Goal: Task Accomplishment & Management: Use online tool/utility

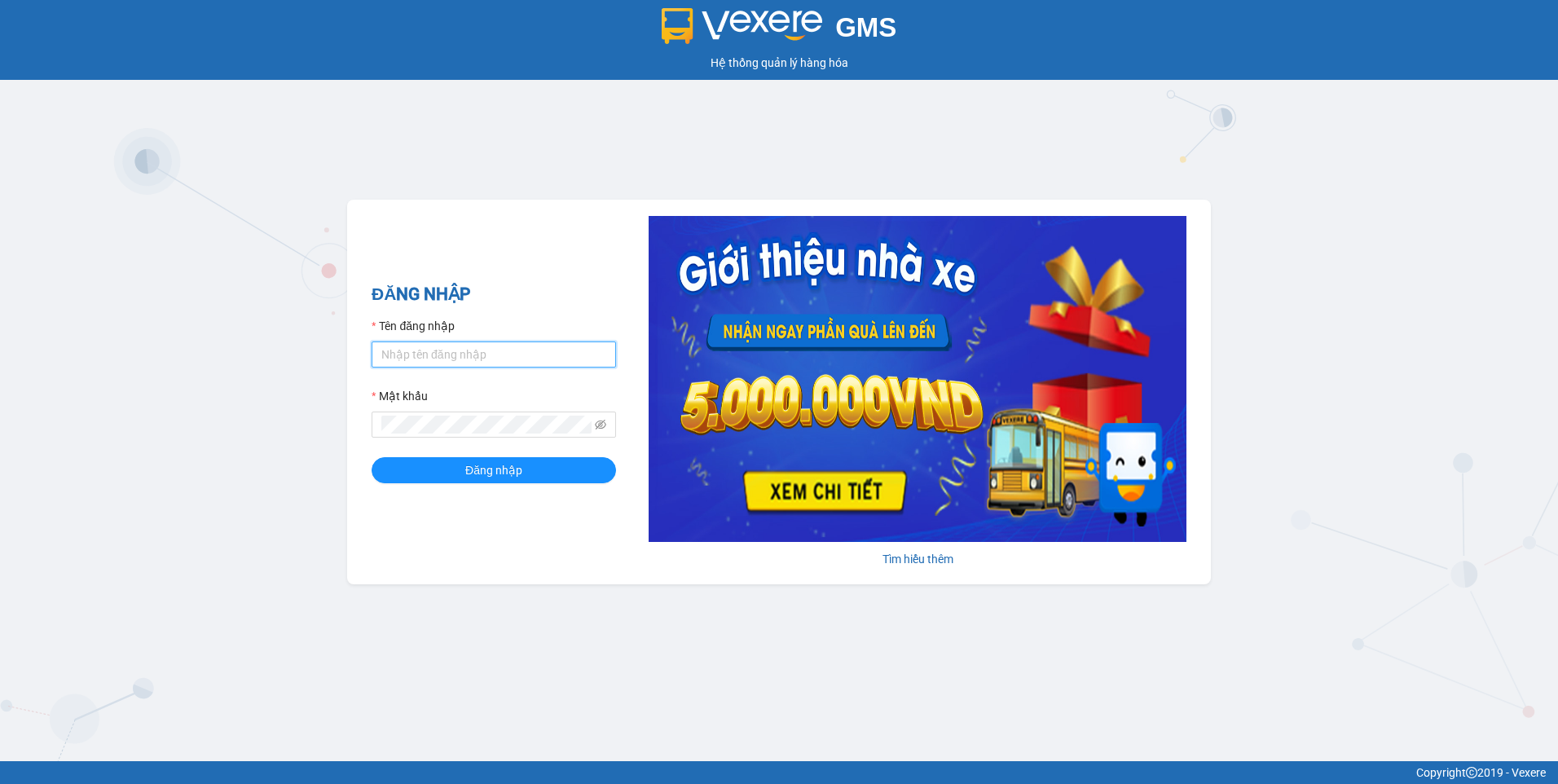
click at [432, 342] on input "Tên đăng nhập" at bounding box center [494, 355] width 245 height 26
click at [602, 427] on icon "eye-invisible" at bounding box center [600, 424] width 11 height 11
click at [451, 461] on button "Đăng nhập" at bounding box center [494, 470] width 245 height 26
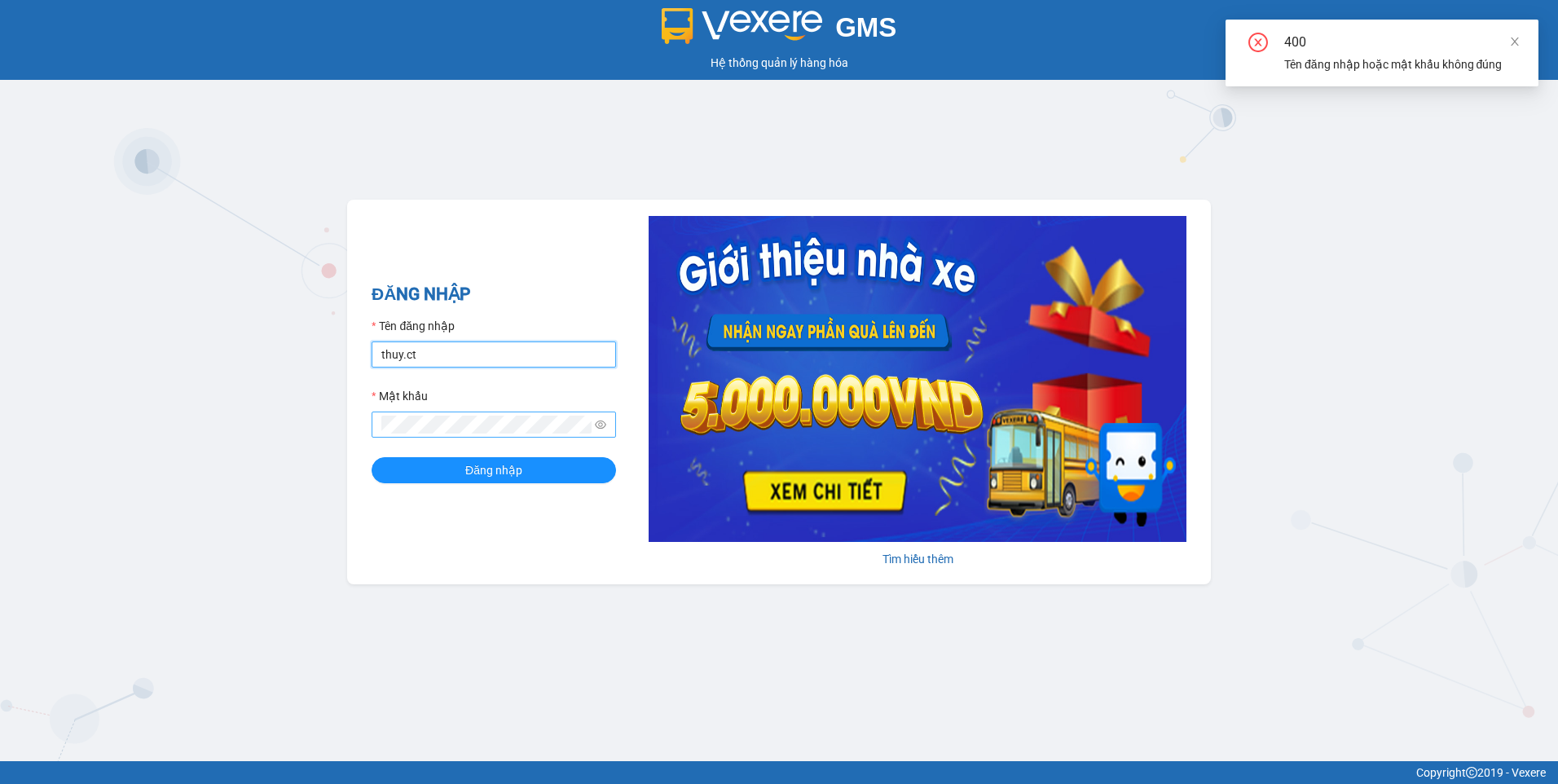
drag, startPoint x: 555, startPoint y: 359, endPoint x: 553, endPoint y: 333, distance: 26.1
click at [555, 359] on input "thuy.ct" at bounding box center [494, 355] width 245 height 26
drag, startPoint x: 495, startPoint y: 353, endPoint x: 328, endPoint y: 379, distance: 169.0
click at [328, 379] on div "GMS Hệ thống quản lý hàng hóa ĐĂNG NHẬP Tên đăng nhập thuy.ct Mật khẩu Đăng nhậ…" at bounding box center [779, 380] width 1558 height 761
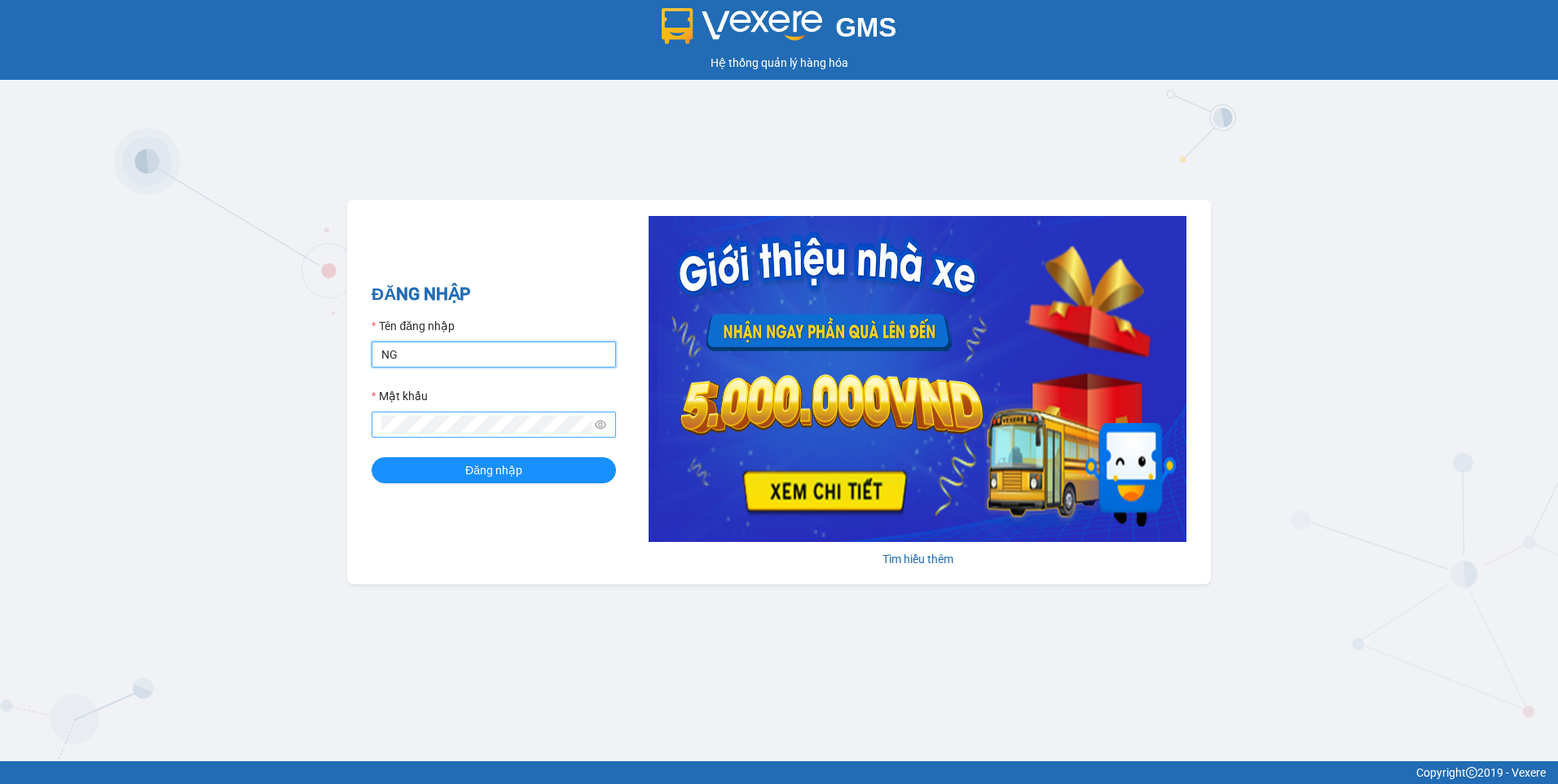
type input "N"
type input "nguyenhoa.ct"
click at [371, 457] on button "Đăng nhập" at bounding box center [494, 470] width 245 height 26
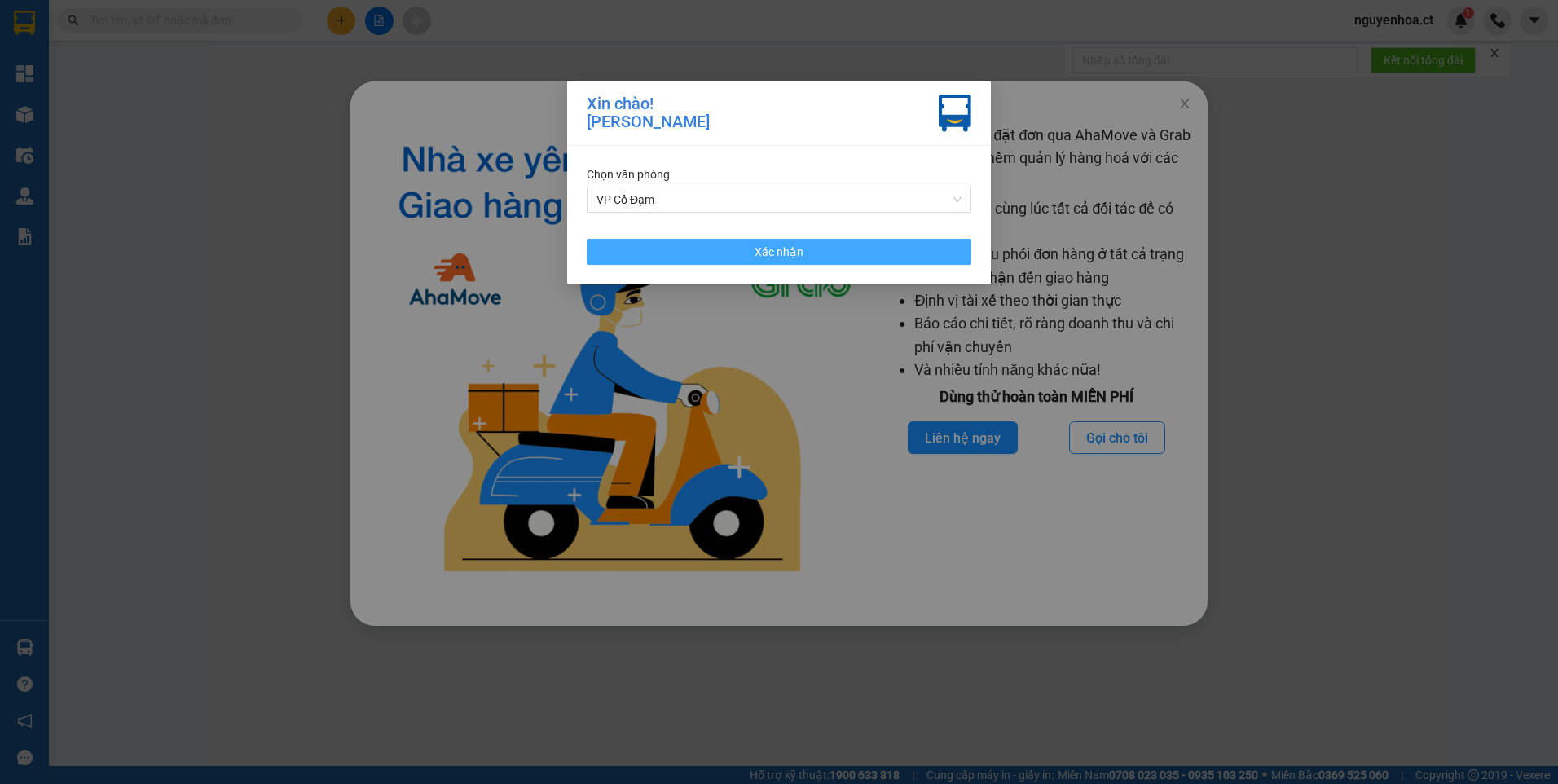
click at [734, 255] on button "Xác nhận" at bounding box center [778, 252] width 384 height 26
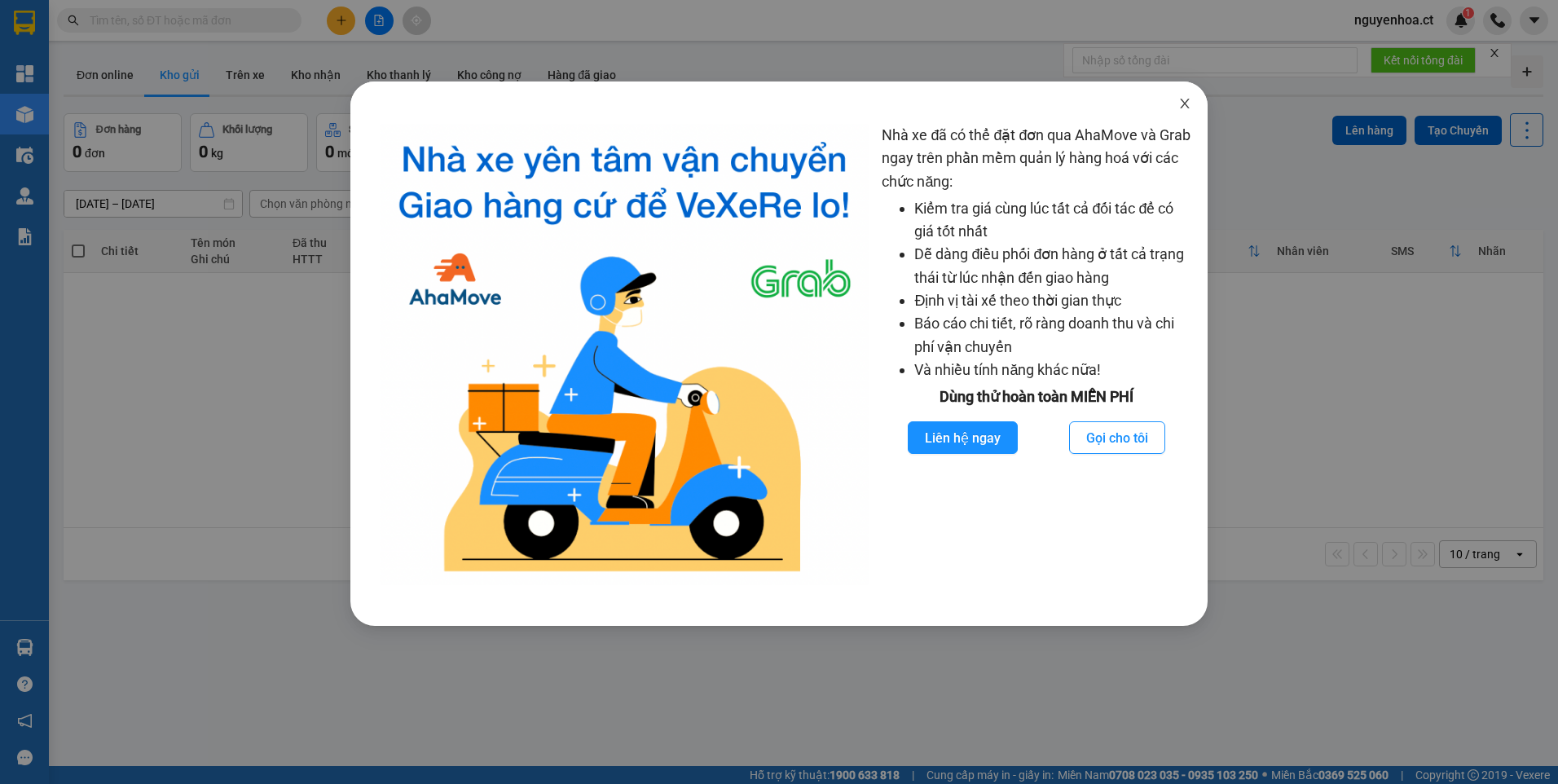
click at [1185, 95] on span "Close" at bounding box center [1185, 104] width 46 height 46
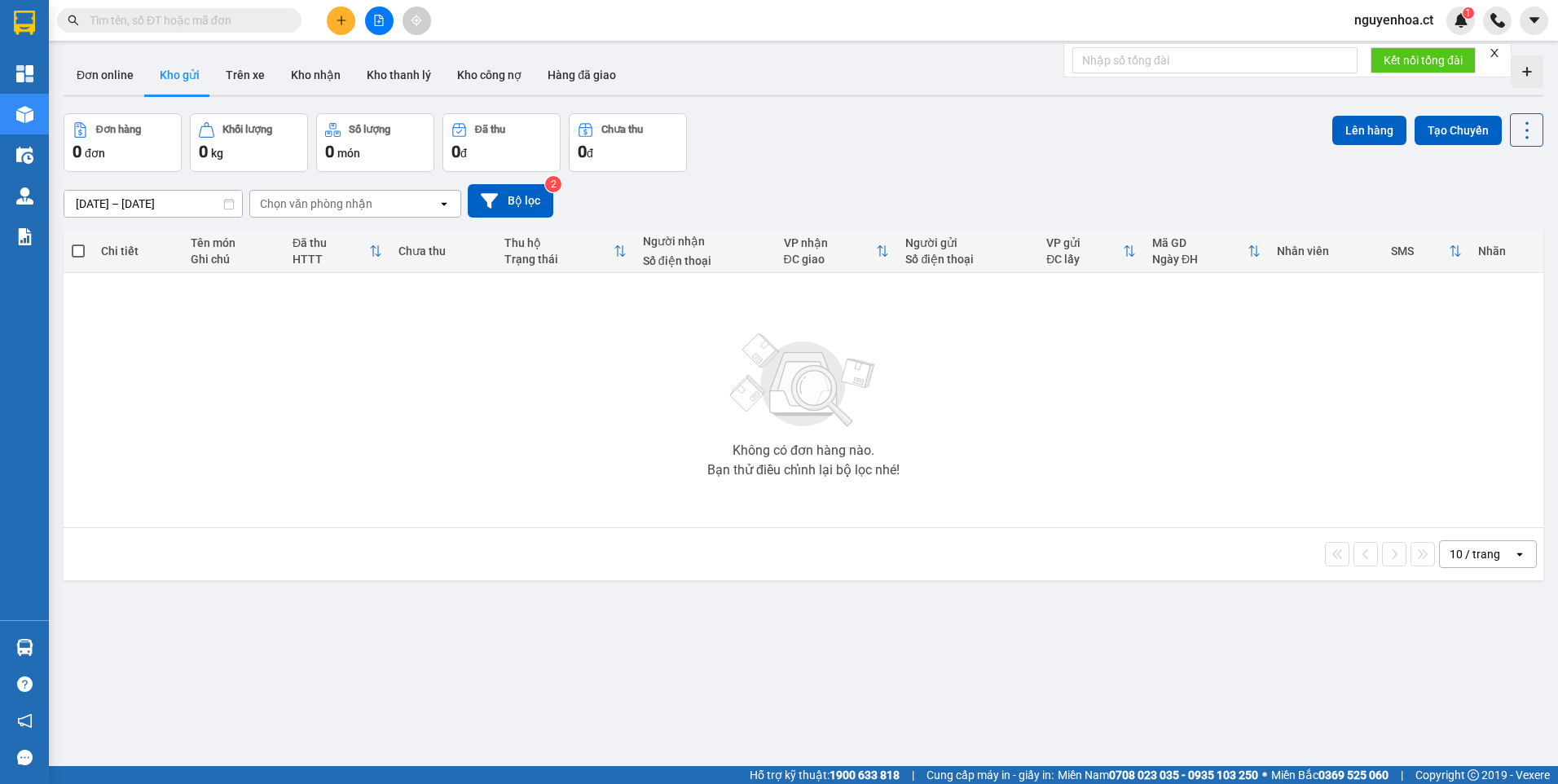
click at [265, 20] on input "text" at bounding box center [186, 20] width 193 height 18
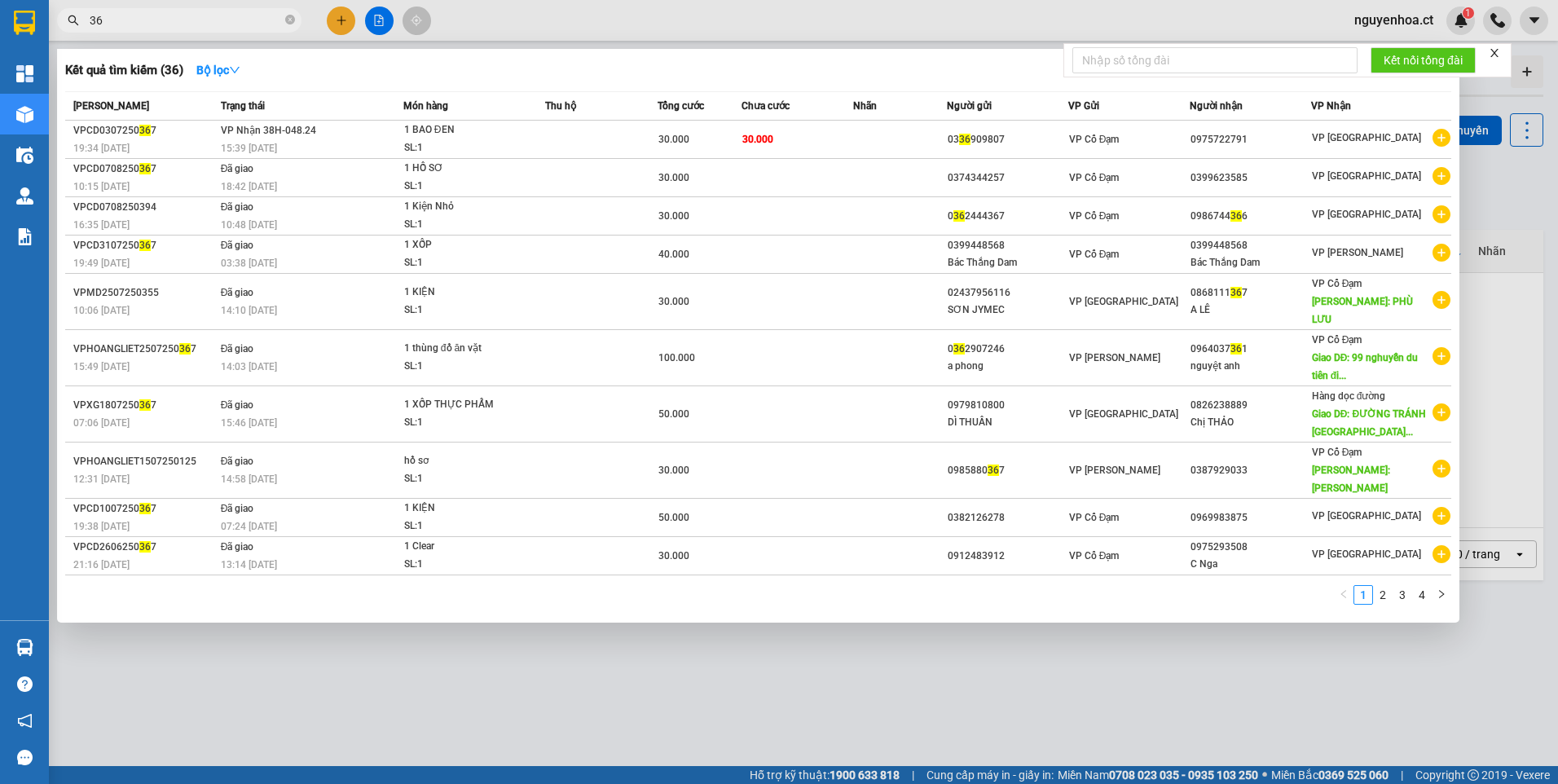
type input "3"
type input "9367"
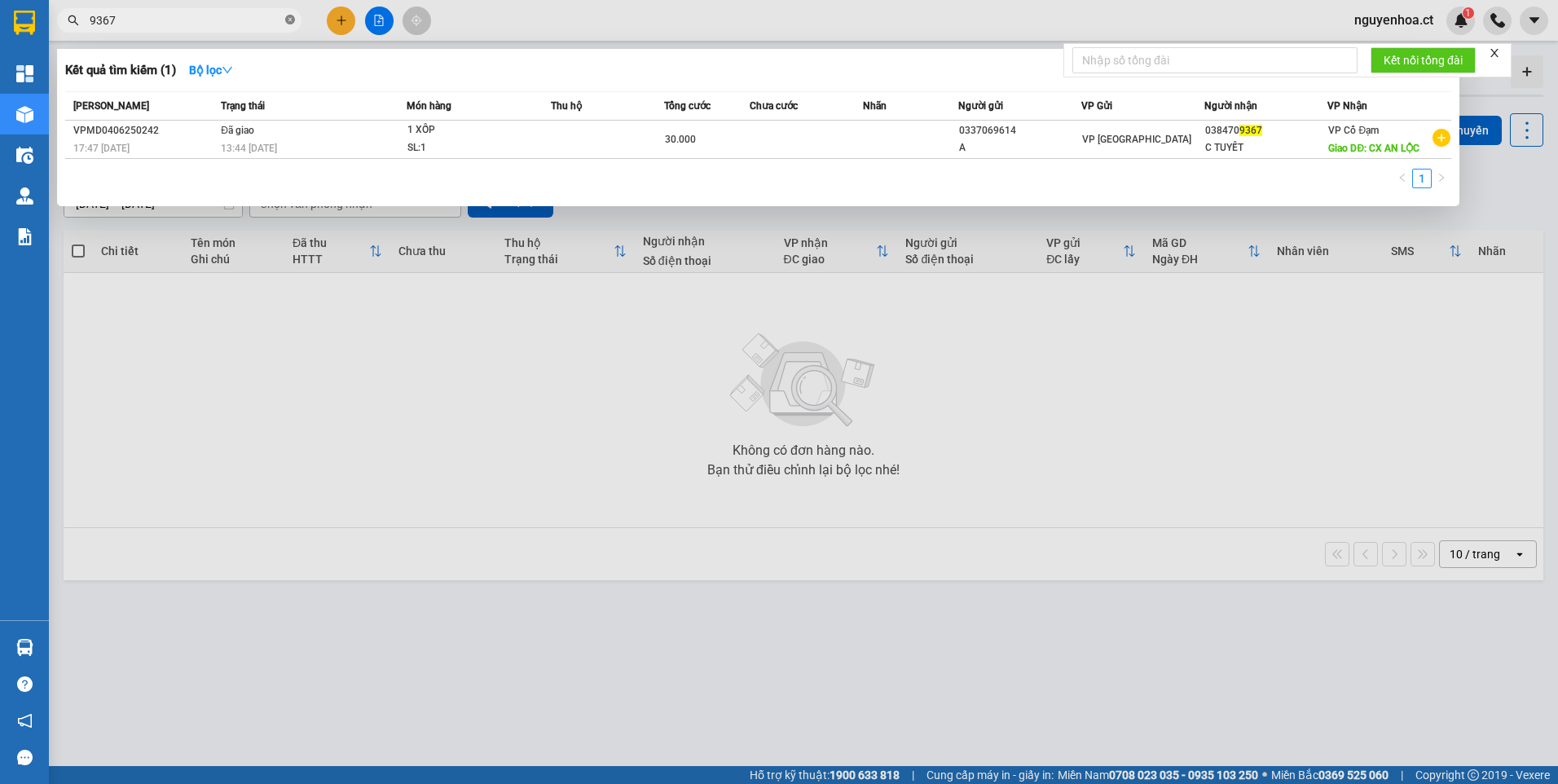
click at [291, 19] on icon "close-circle" at bounding box center [290, 19] width 10 height 10
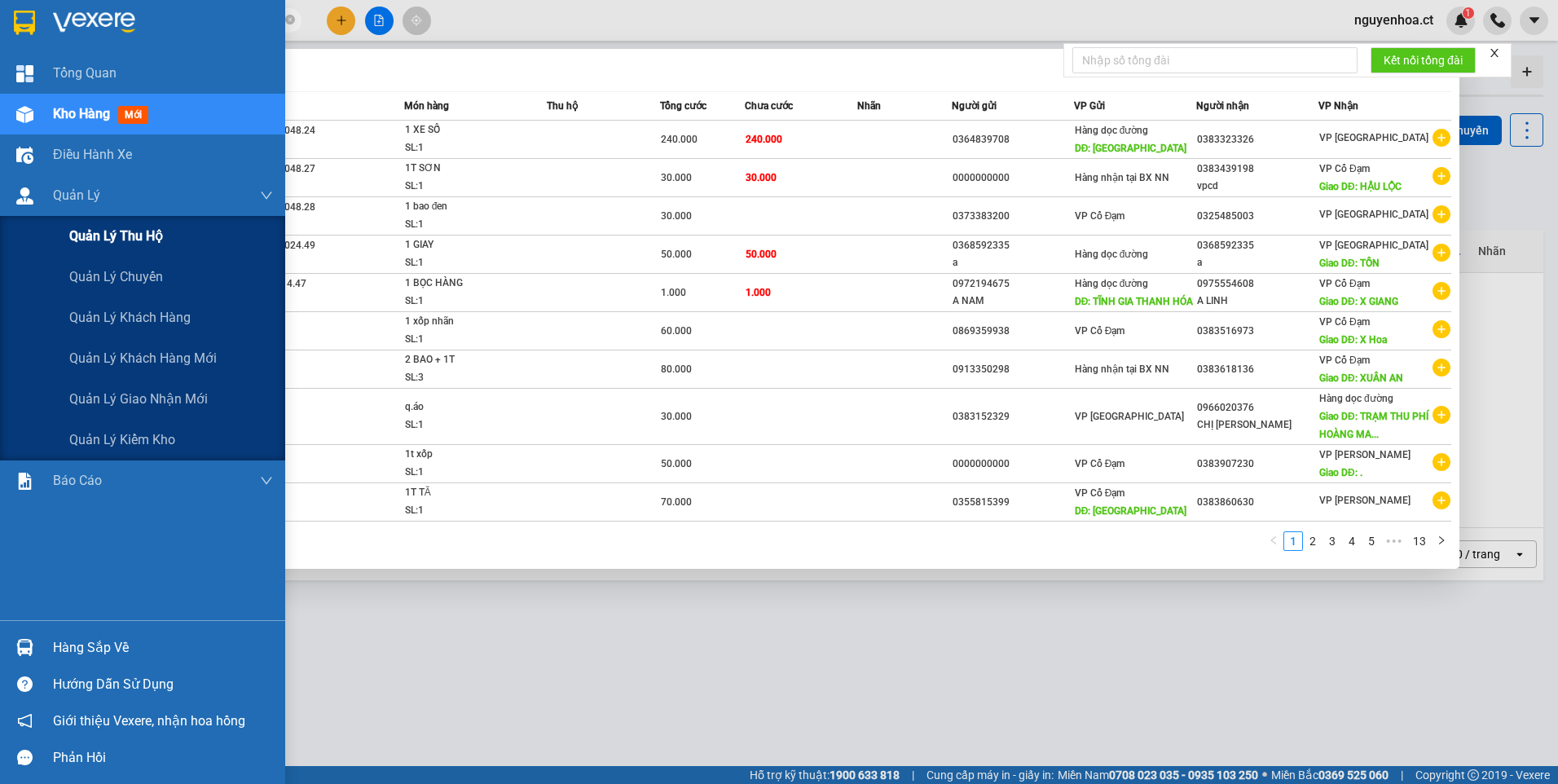
type input "0383771348"
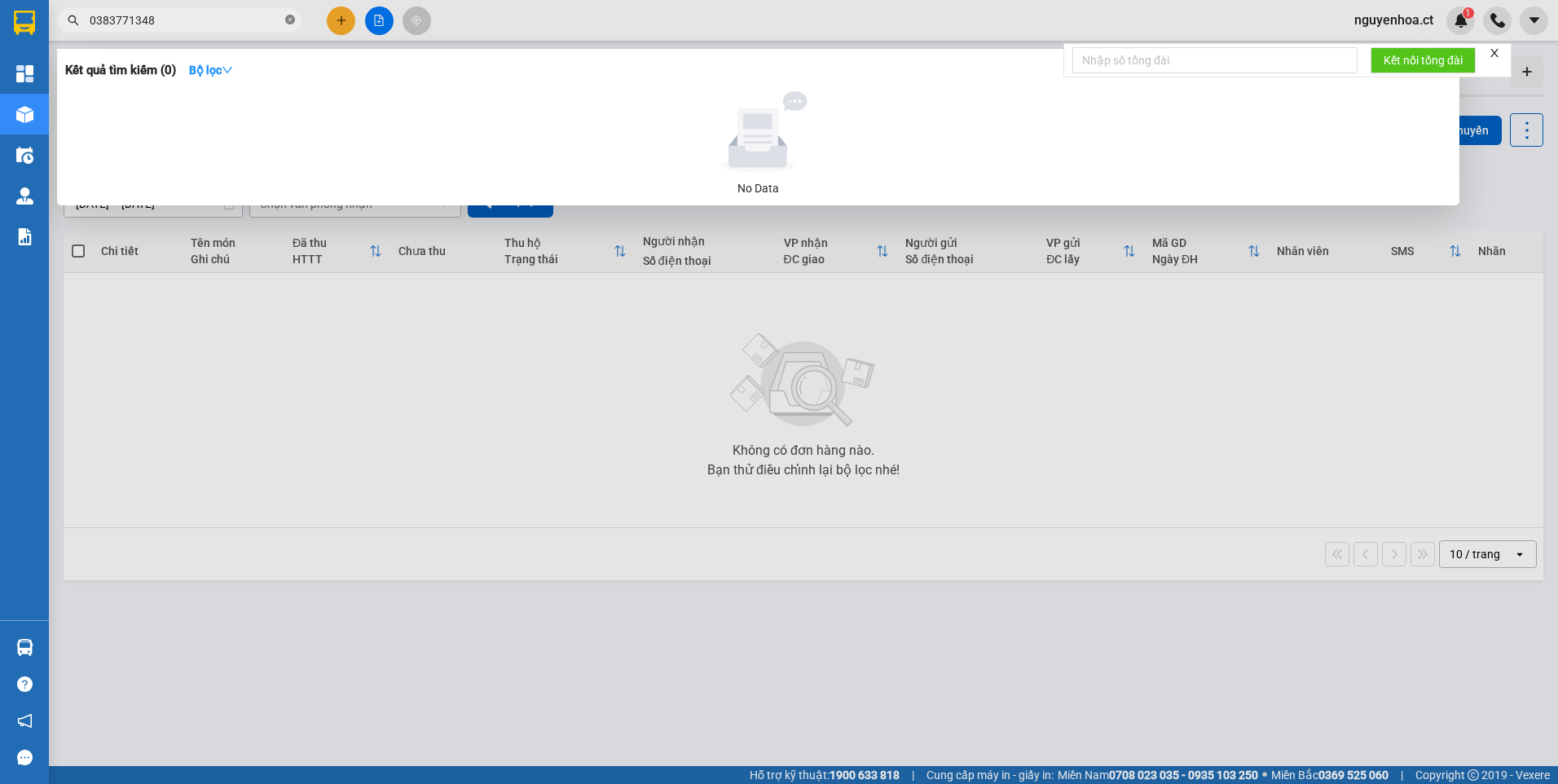
click at [289, 20] on icon "close-circle" at bounding box center [290, 19] width 10 height 10
type input "0968849367"
click at [288, 21] on icon "close-circle" at bounding box center [290, 19] width 10 height 10
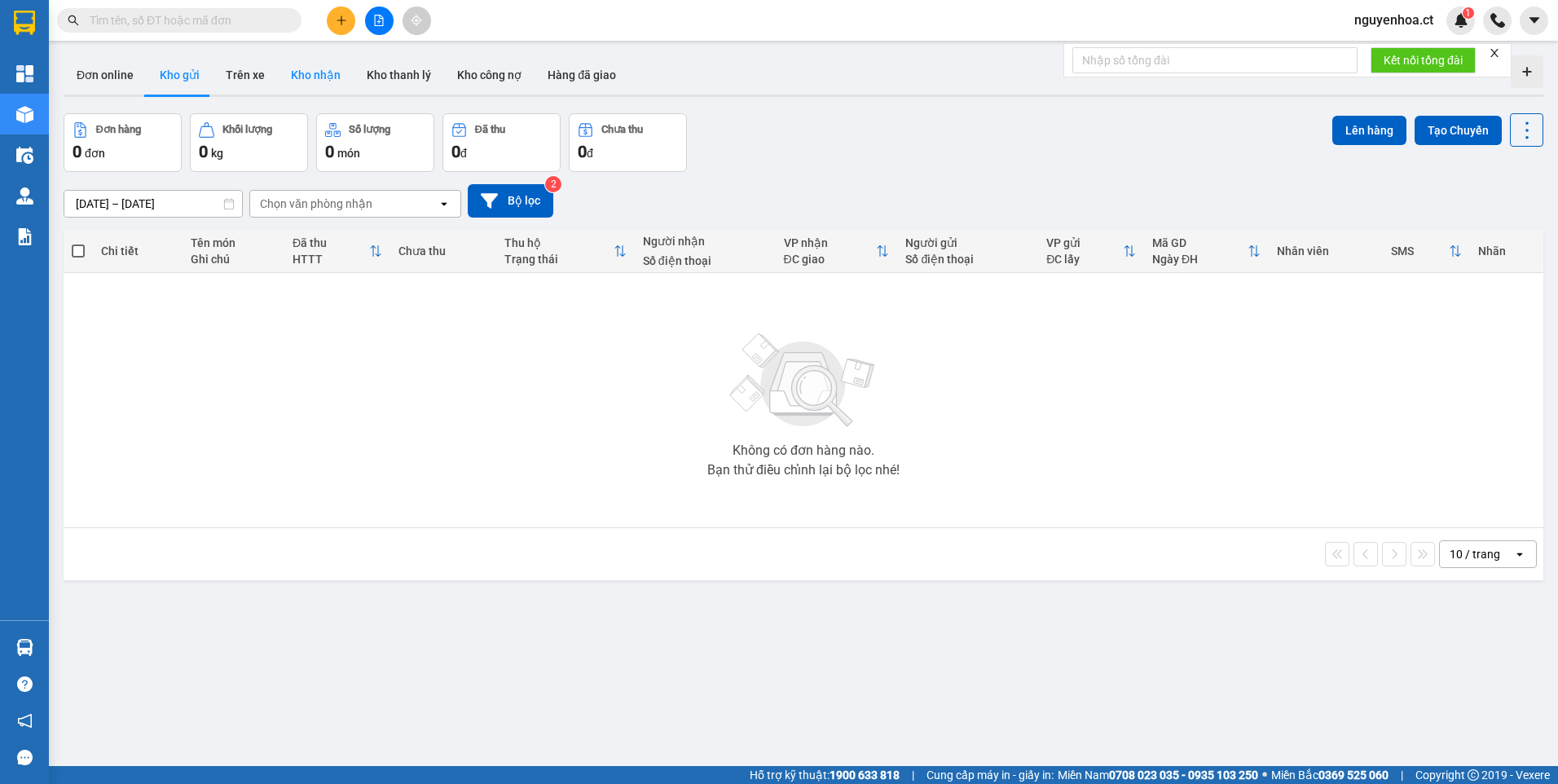
click at [306, 73] on button "Kho nhận" at bounding box center [315, 75] width 75 height 39
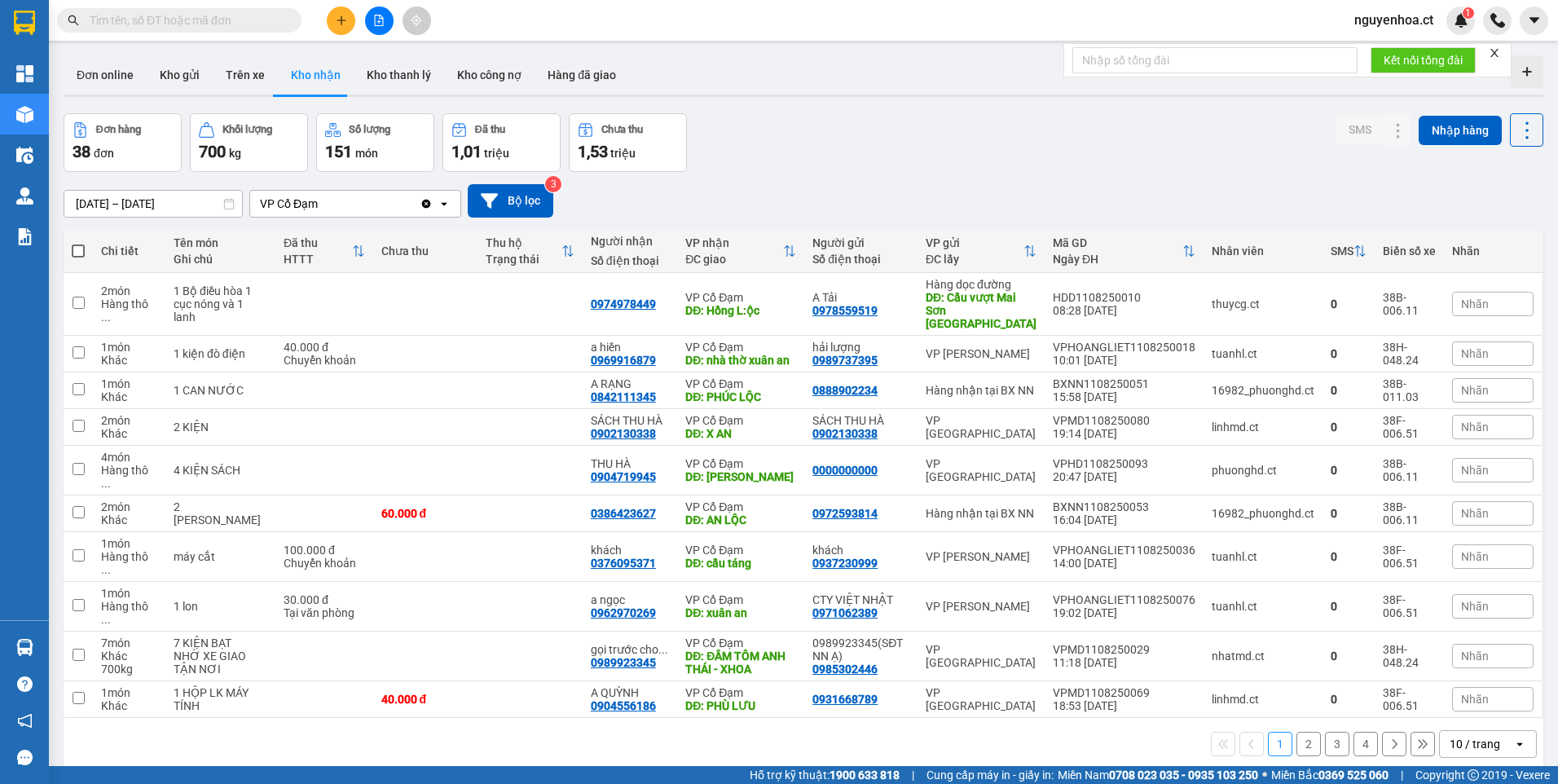
click at [215, 203] on input "10/08/2025 – 12/08/2025" at bounding box center [153, 204] width 178 height 26
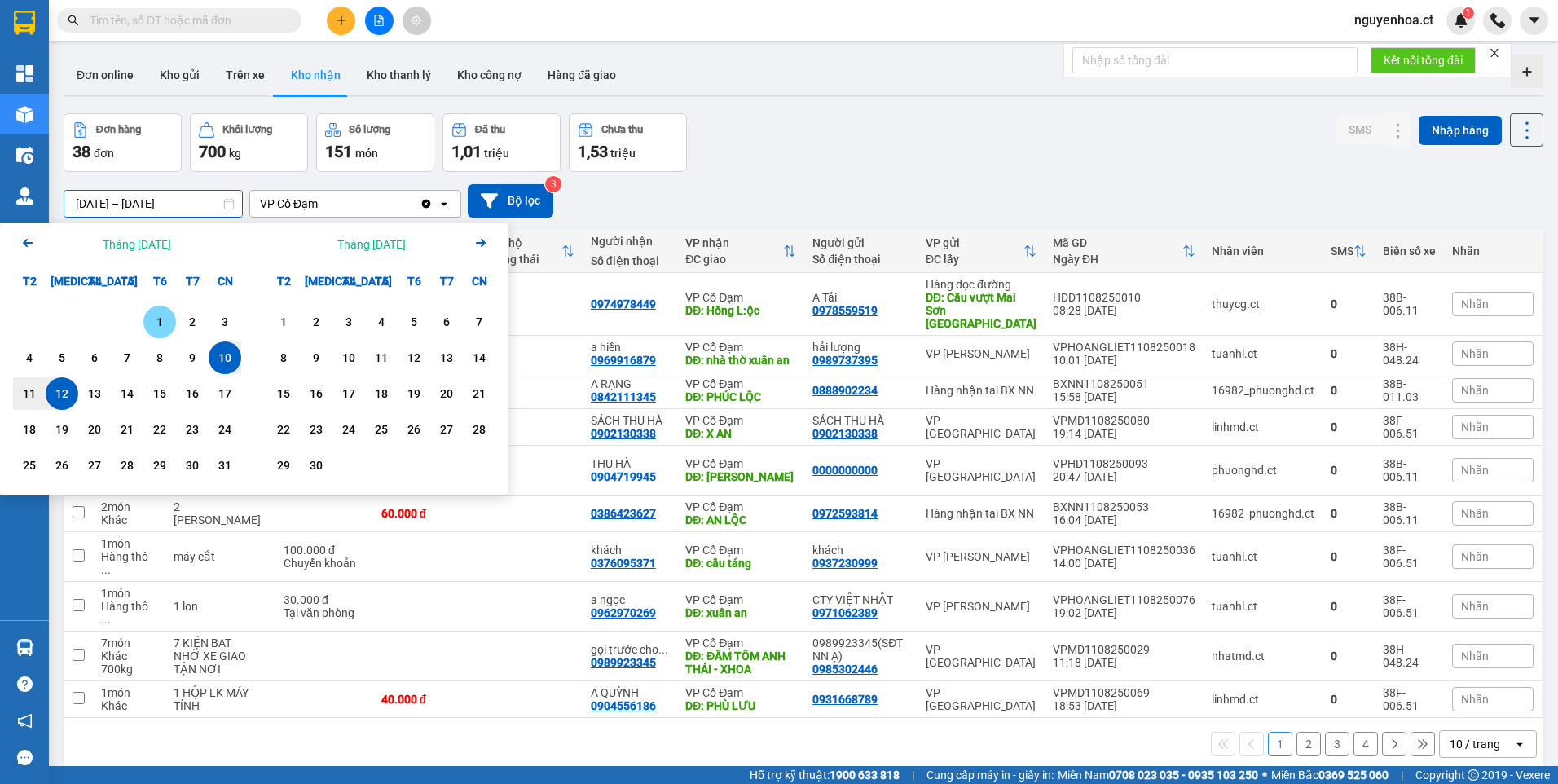
click at [160, 314] on div "1" at bounding box center [160, 322] width 23 height 20
click at [47, 402] on div "12" at bounding box center [62, 394] width 33 height 33
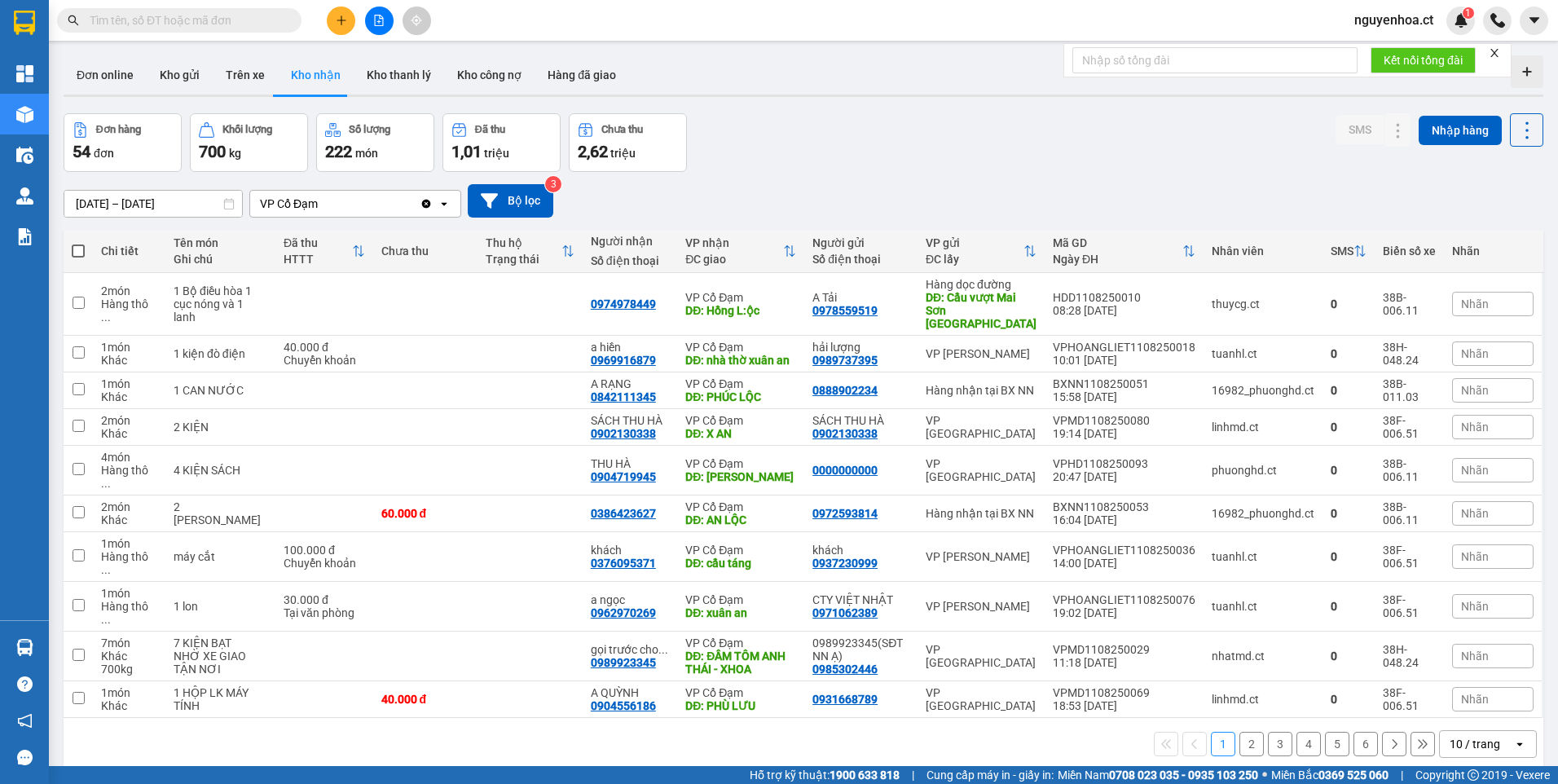
click at [423, 202] on icon "Clear value" at bounding box center [427, 203] width 9 height 9
click at [194, 199] on input "01/08/2025 – 12/08/2025" at bounding box center [153, 204] width 178 height 26
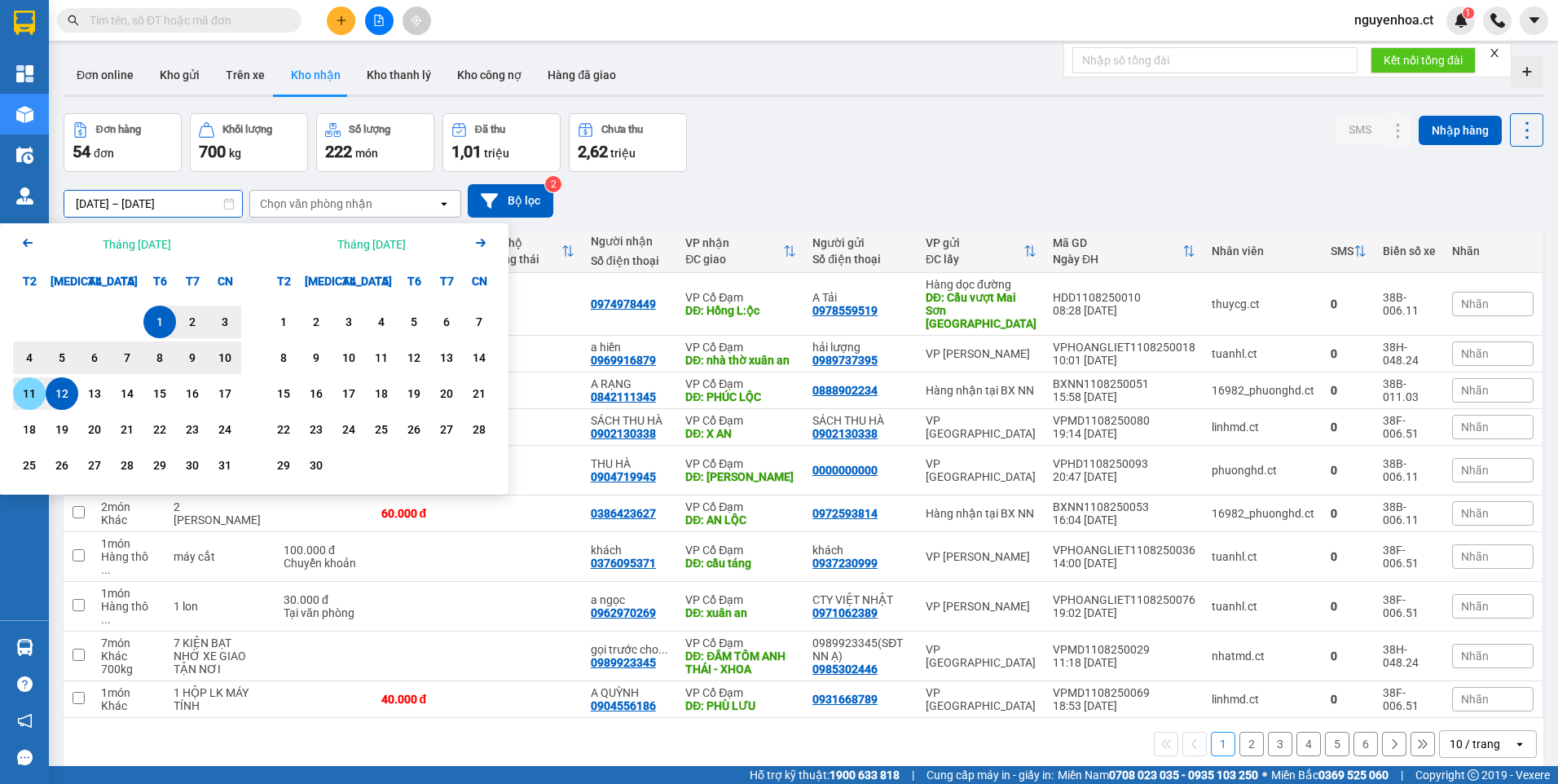
click at [29, 397] on div "11" at bounding box center [29, 393] width 23 height 20
click at [62, 392] on div "12" at bounding box center [62, 393] width 23 height 20
type input "11/08/2025 – 12/08/2025"
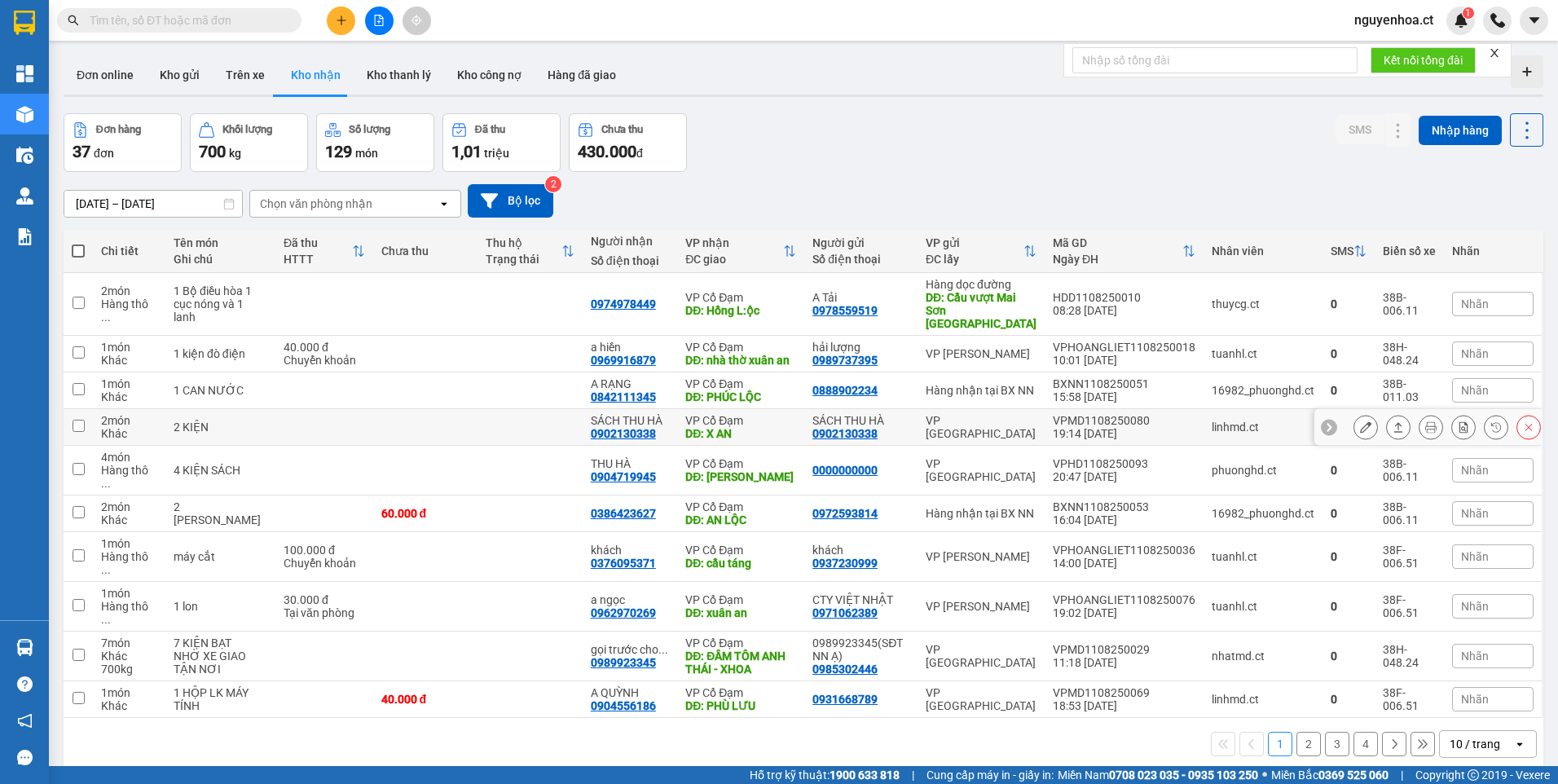
scroll to position [75, 0]
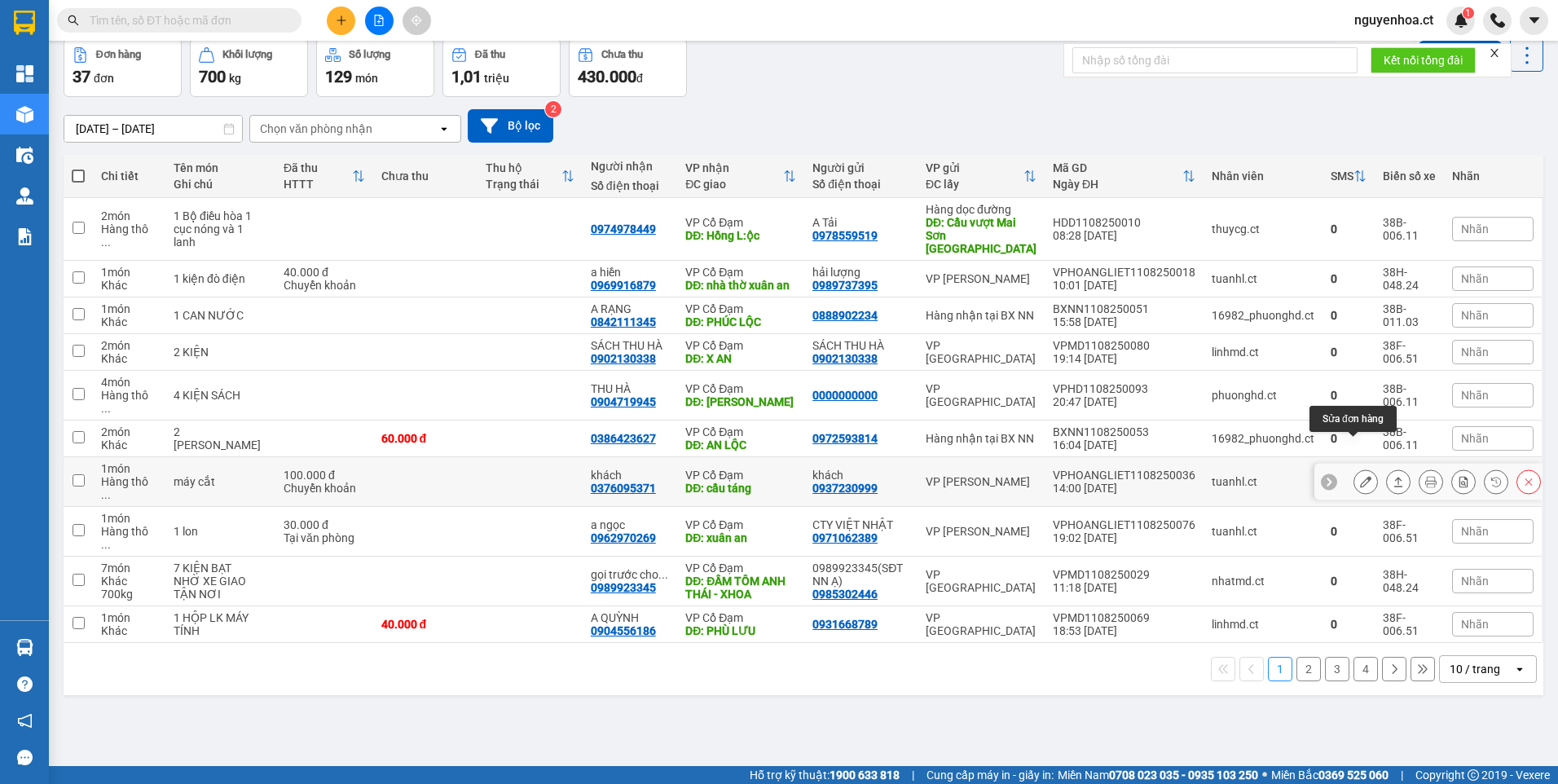
click at [1358, 467] on button at bounding box center [1365, 481] width 23 height 29
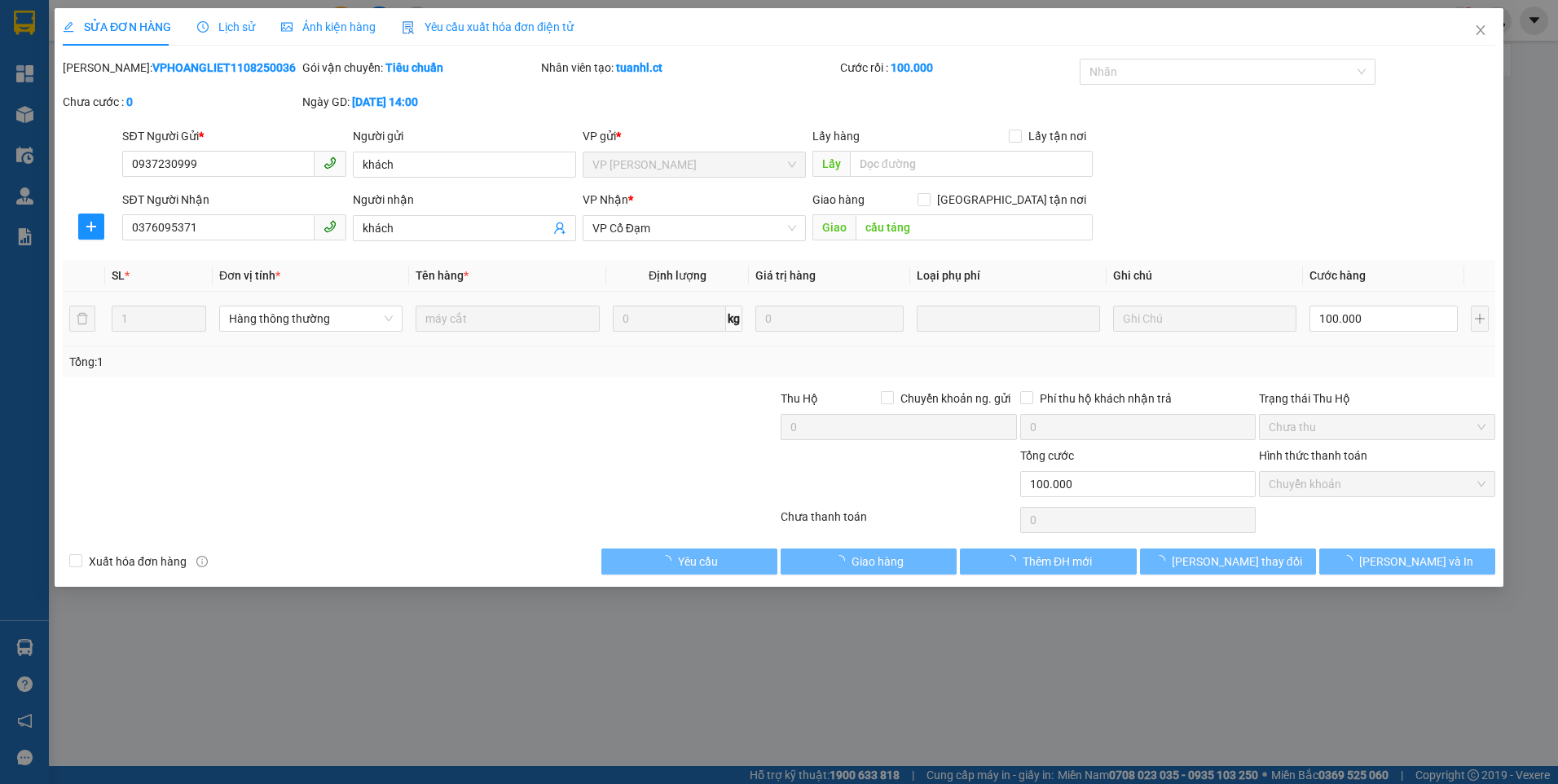
type input "0937230999"
type input "khách"
type input "0376095371"
type input "khách"
type input "cầu táng"
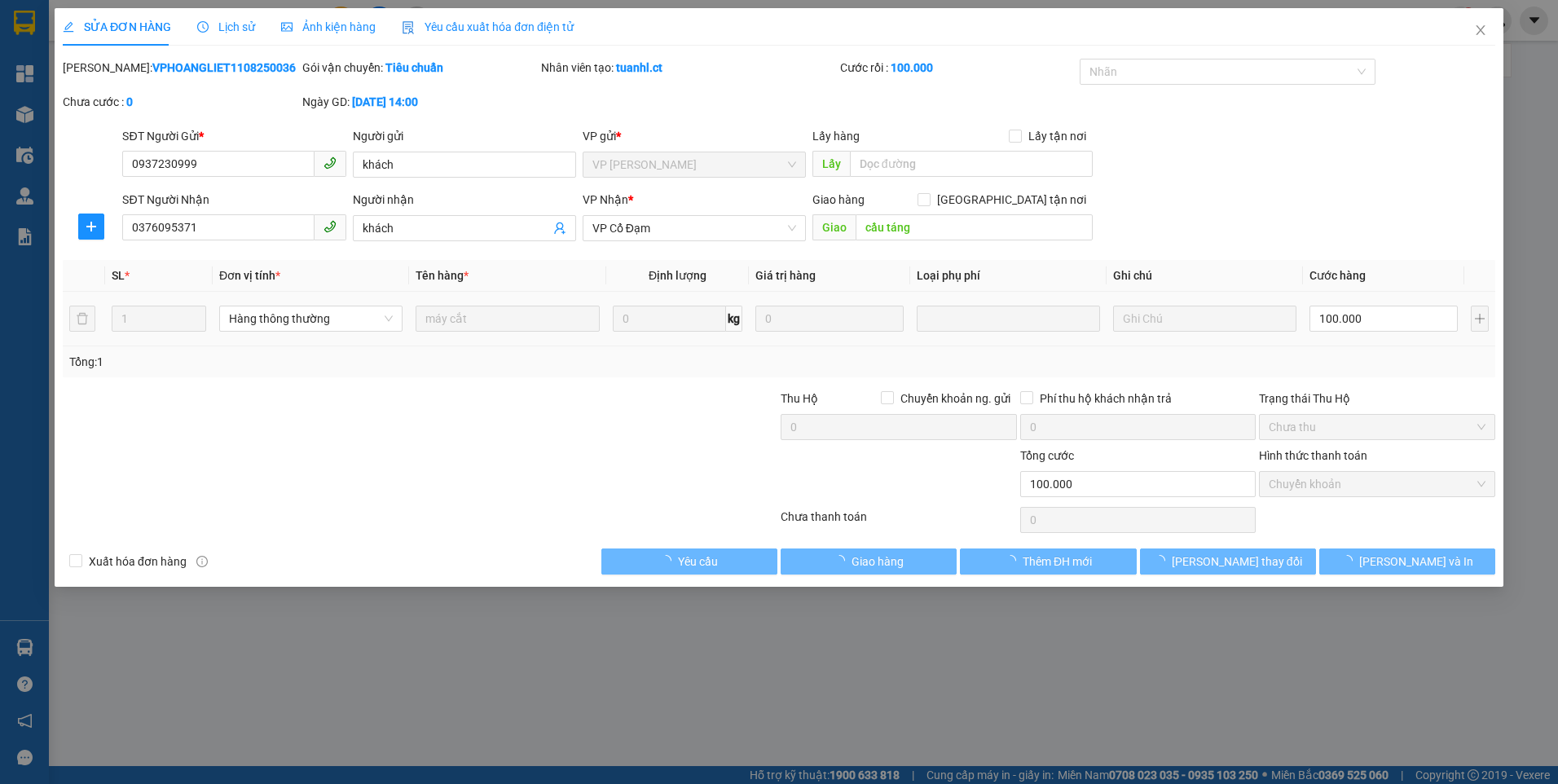
type input "100.000"
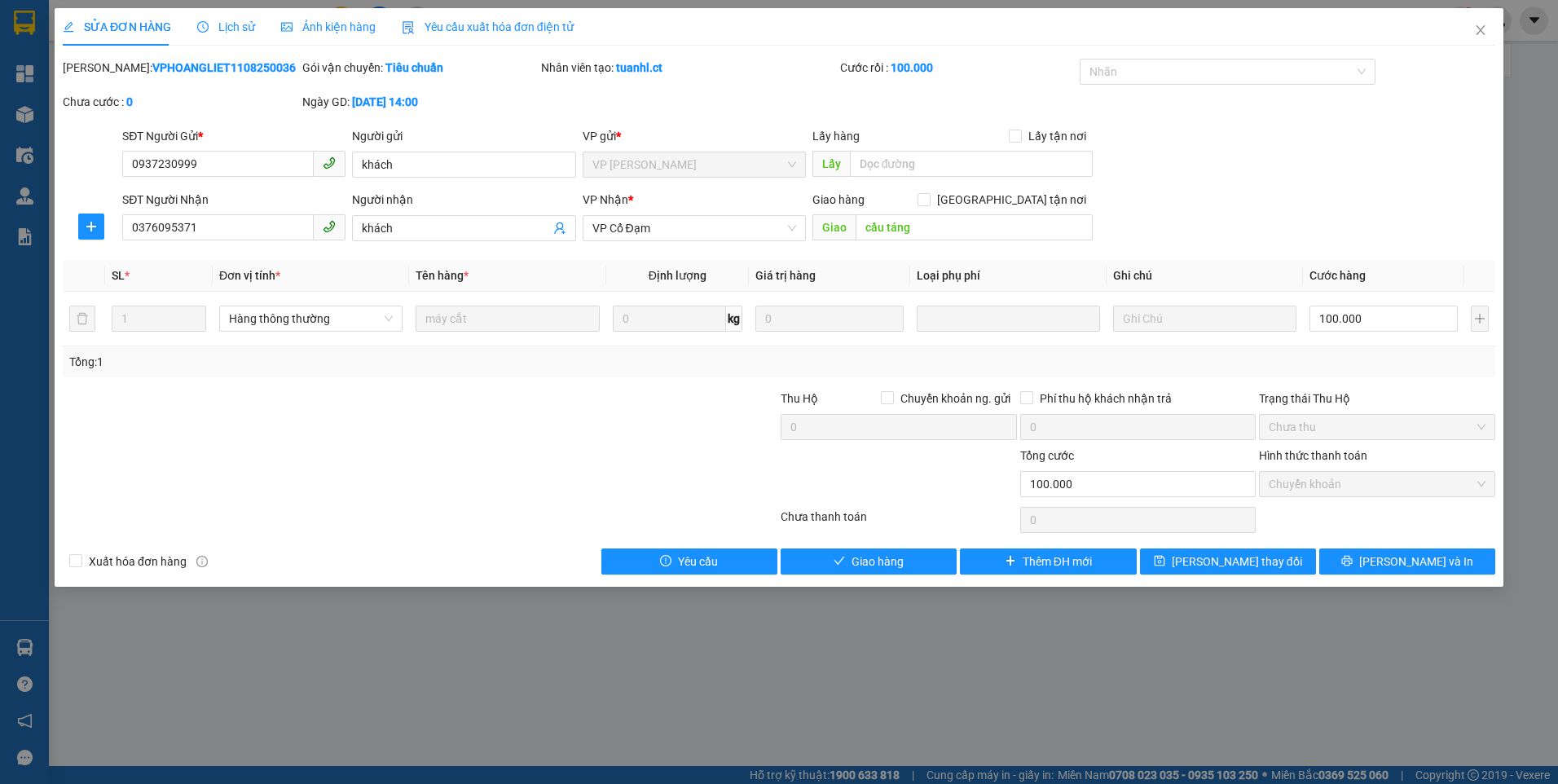
click at [209, 27] on span "Lịch sử" at bounding box center [226, 26] width 58 height 13
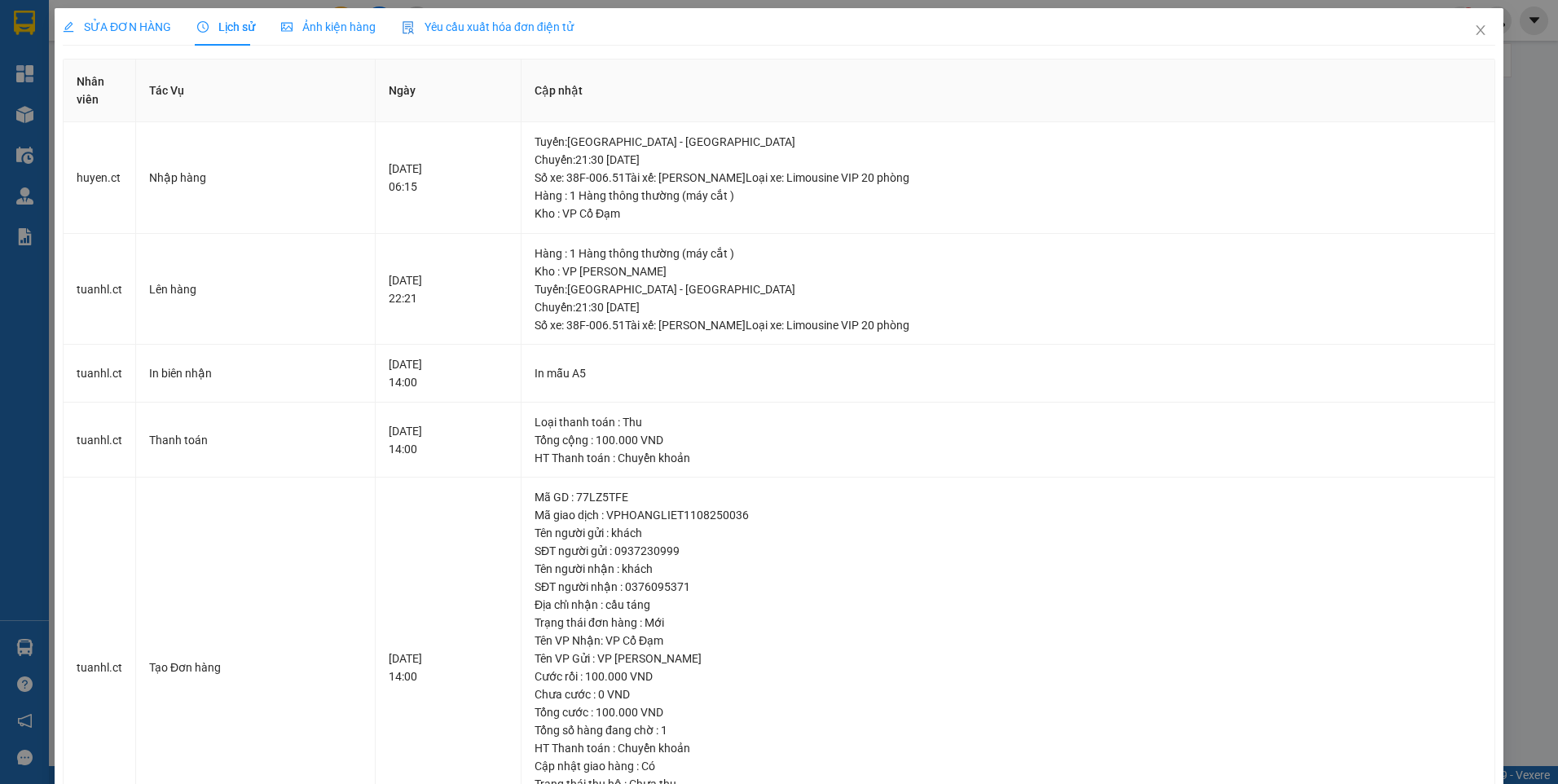
click at [117, 16] on div "SỬA ĐƠN HÀNG" at bounding box center [116, 26] width 108 height 37
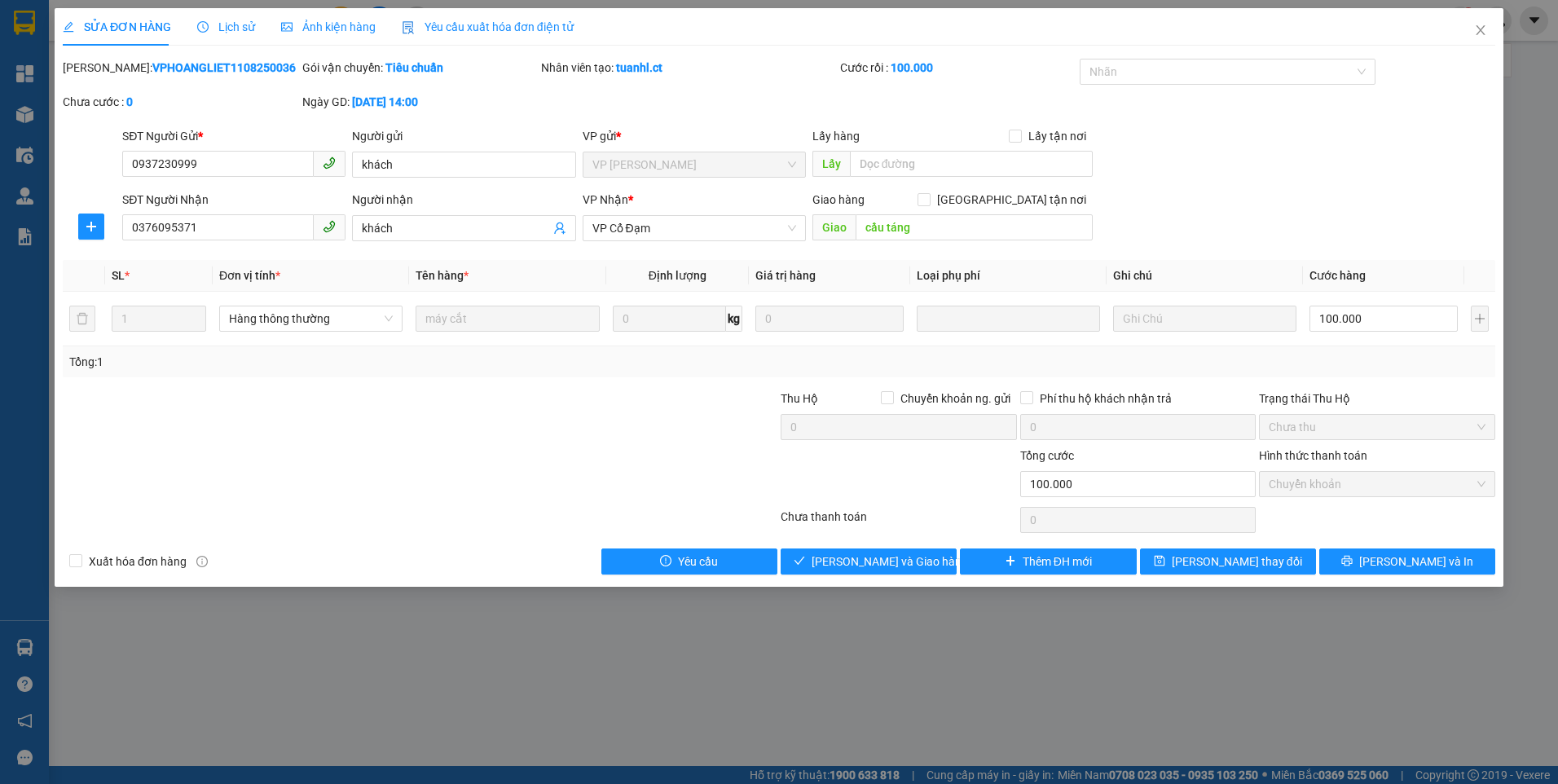
click at [231, 24] on span "Lịch sử" at bounding box center [226, 26] width 58 height 13
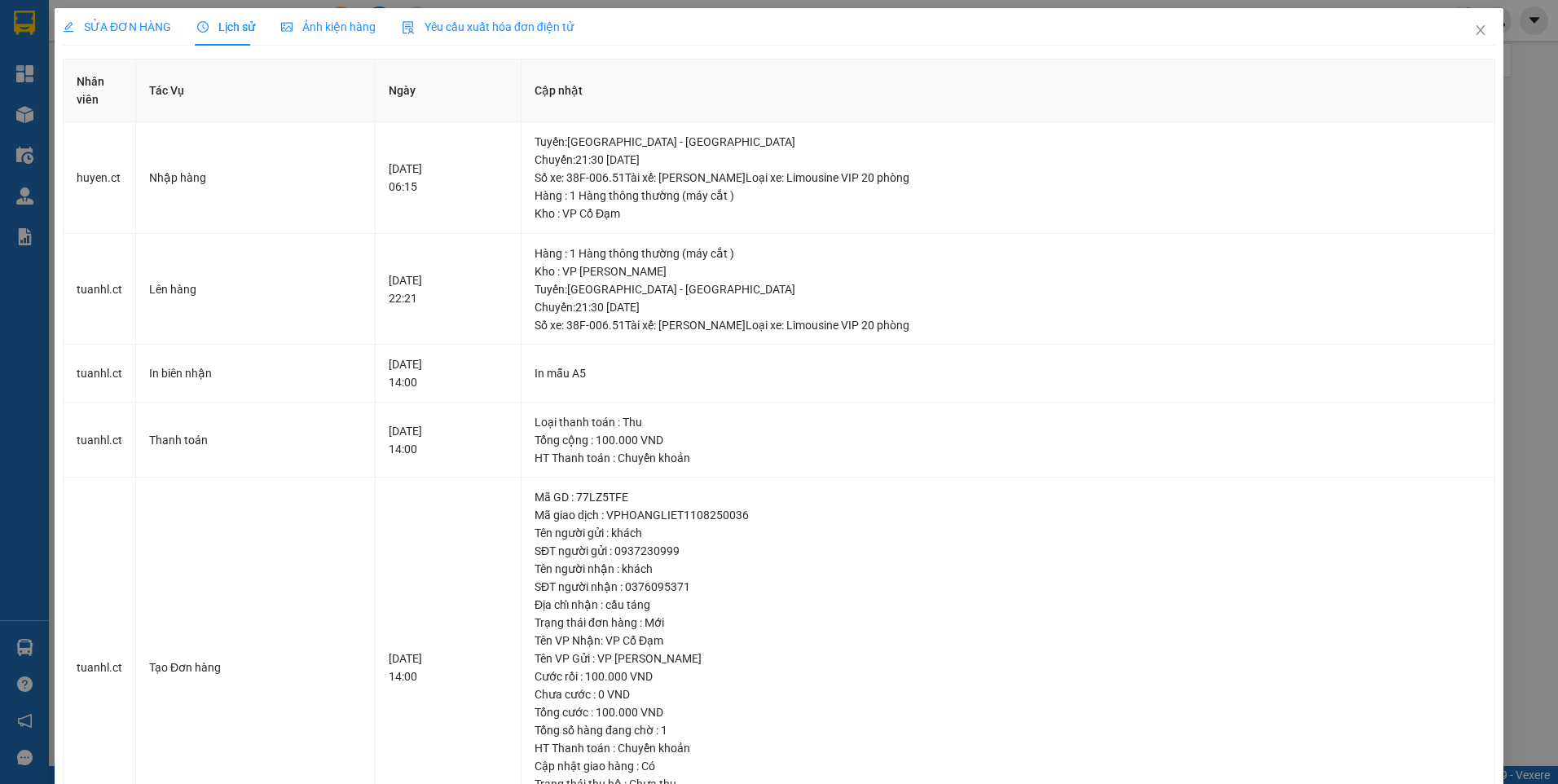
click at [147, 24] on span "SỬA ĐƠN HÀNG" at bounding box center [116, 26] width 108 height 13
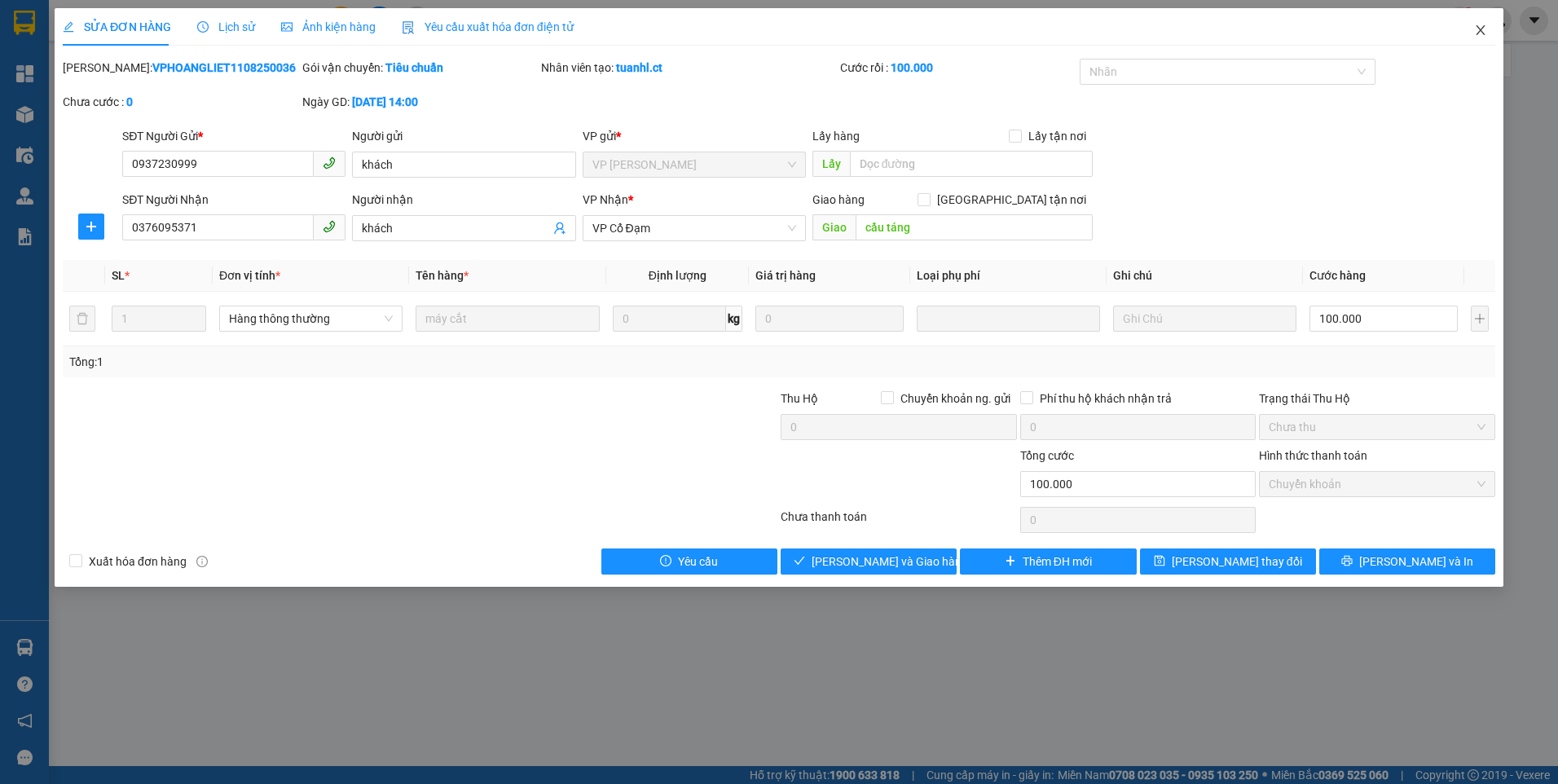
click at [1476, 29] on icon "close" at bounding box center [1480, 29] width 13 height 13
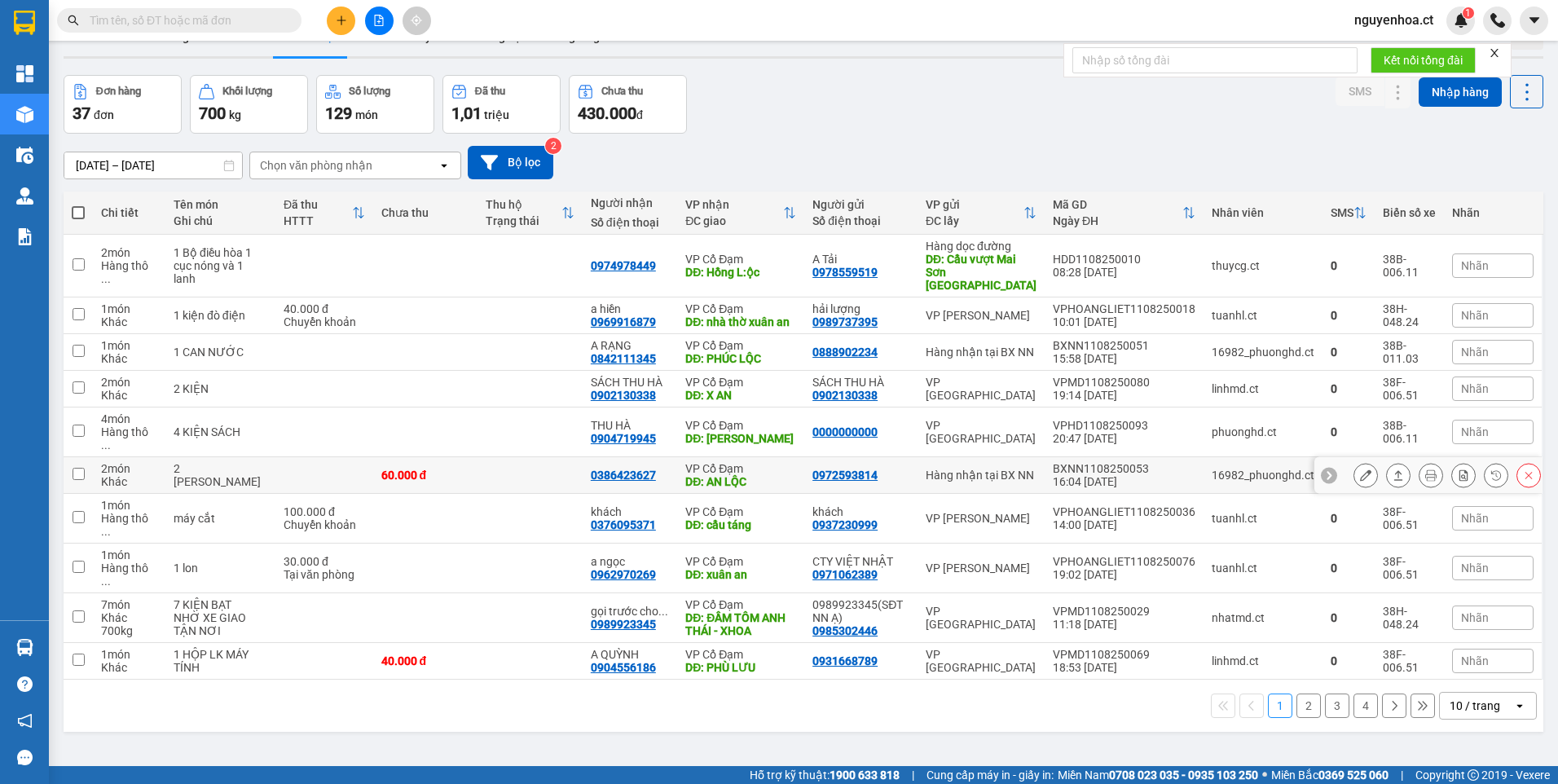
scroll to position [75, 0]
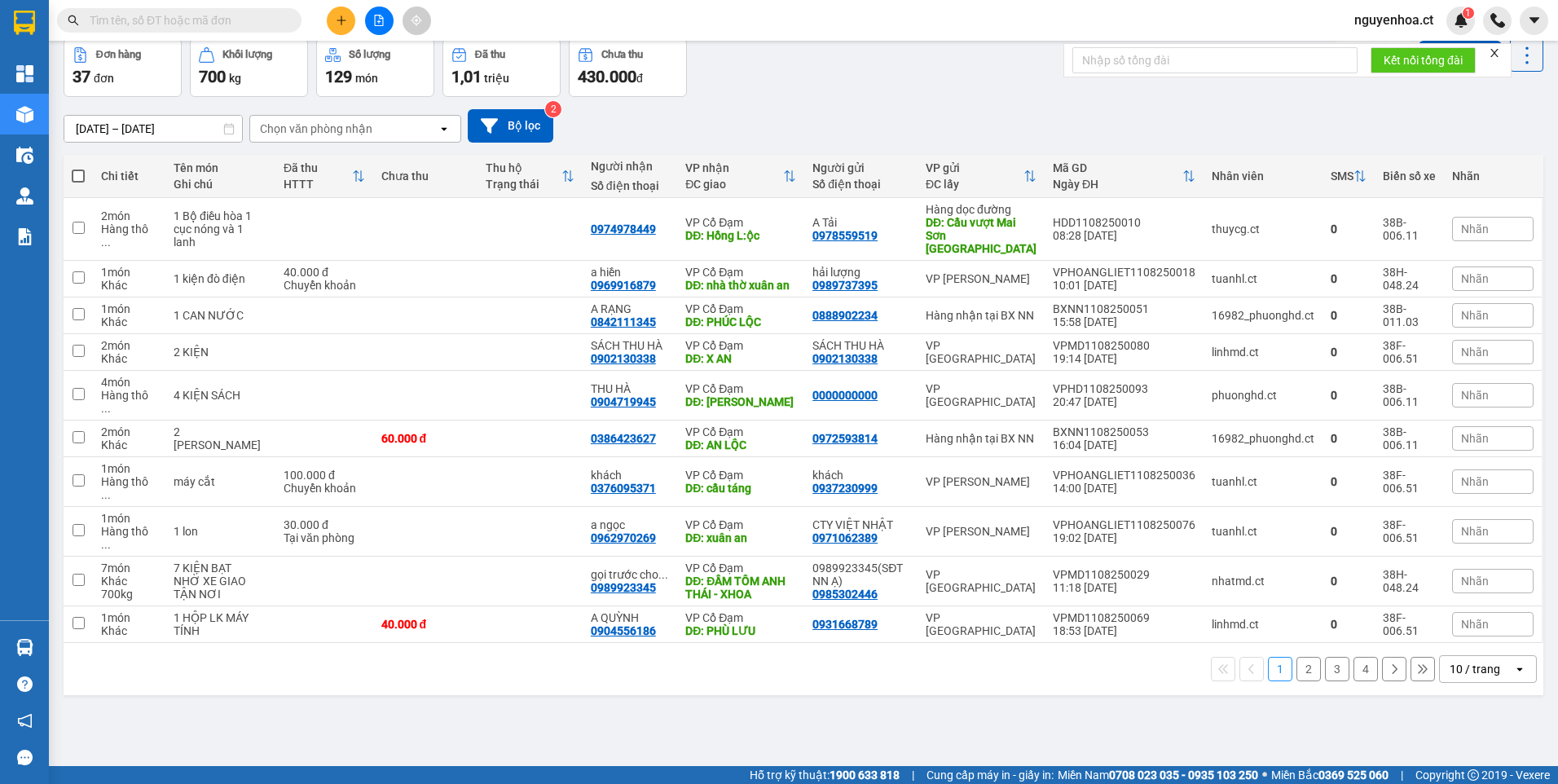
click at [1306, 657] on button "2" at bounding box center [1309, 669] width 24 height 24
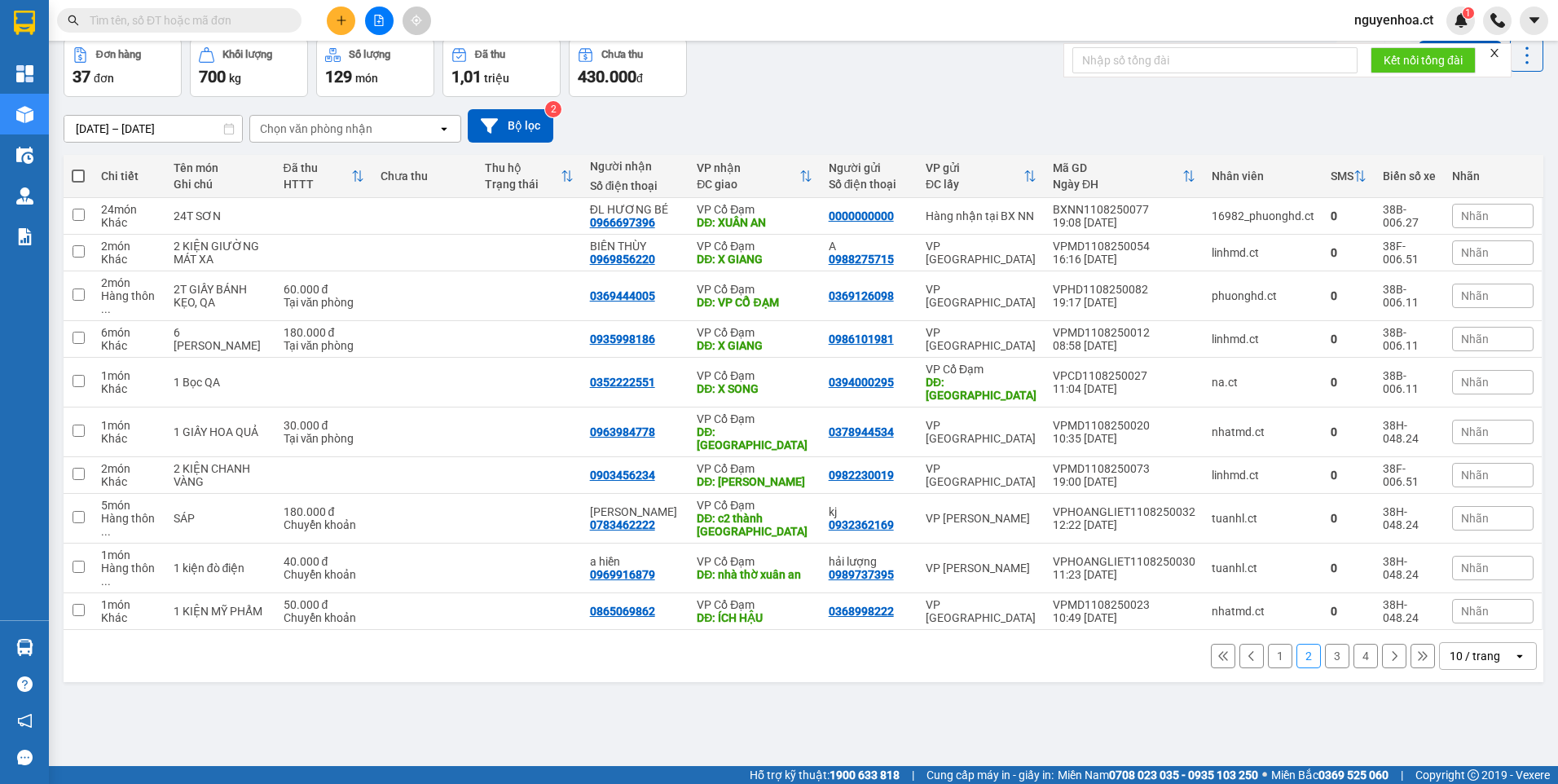
click at [1326, 644] on button "3" at bounding box center [1338, 656] width 24 height 24
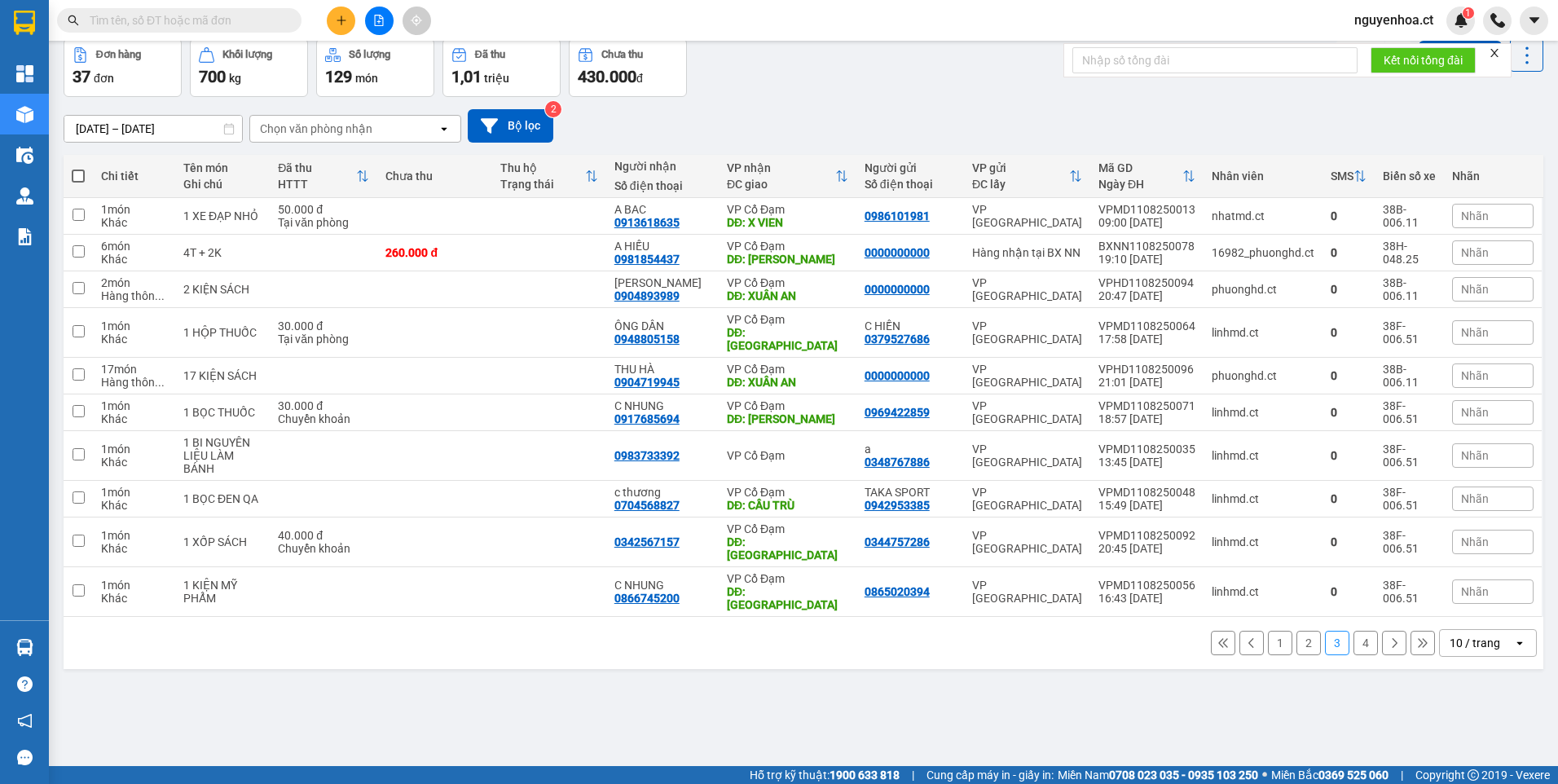
click at [1359, 630] on button "4" at bounding box center [1365, 643] width 24 height 24
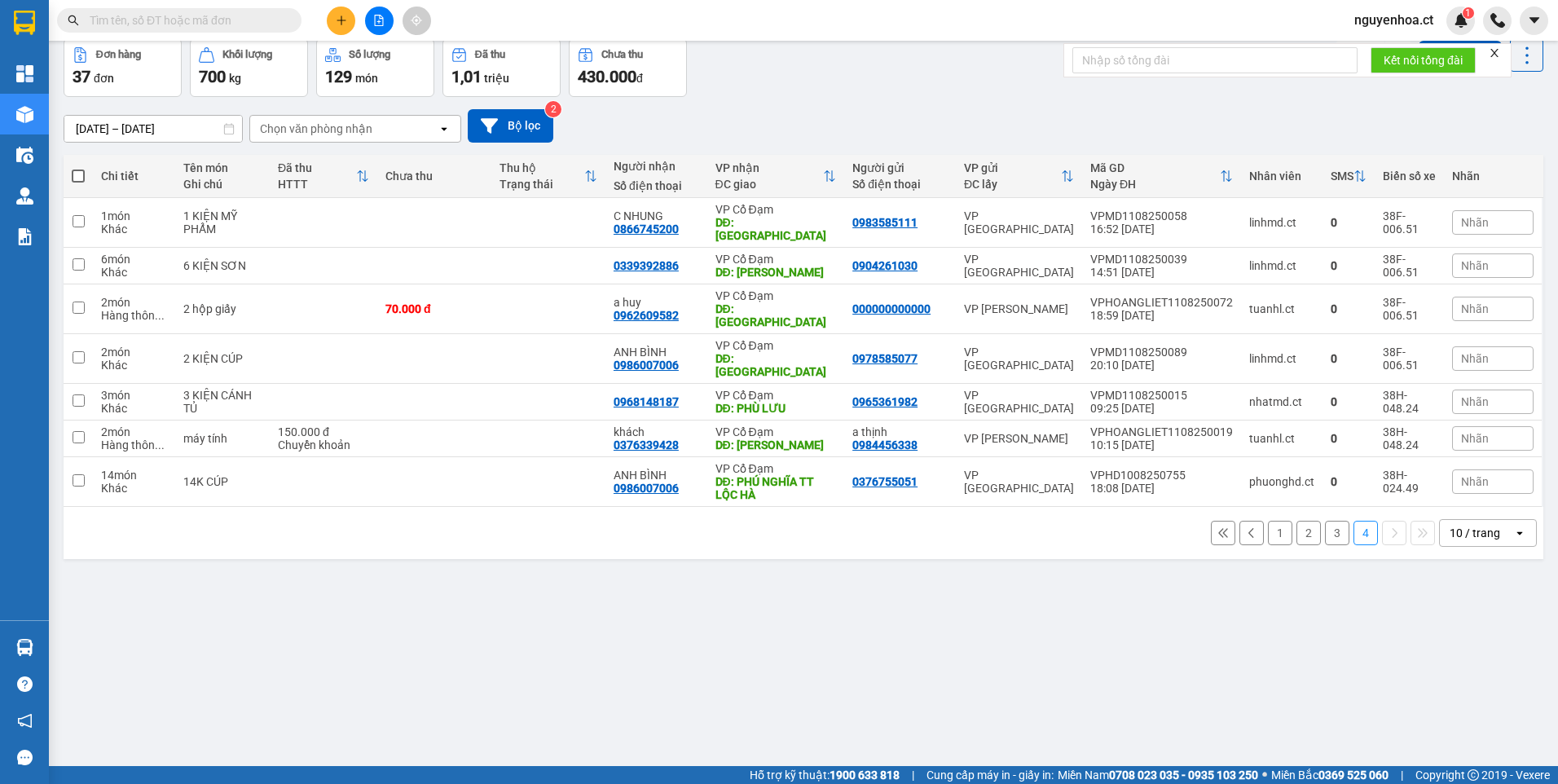
click at [1268, 520] on button "1" at bounding box center [1280, 532] width 24 height 24
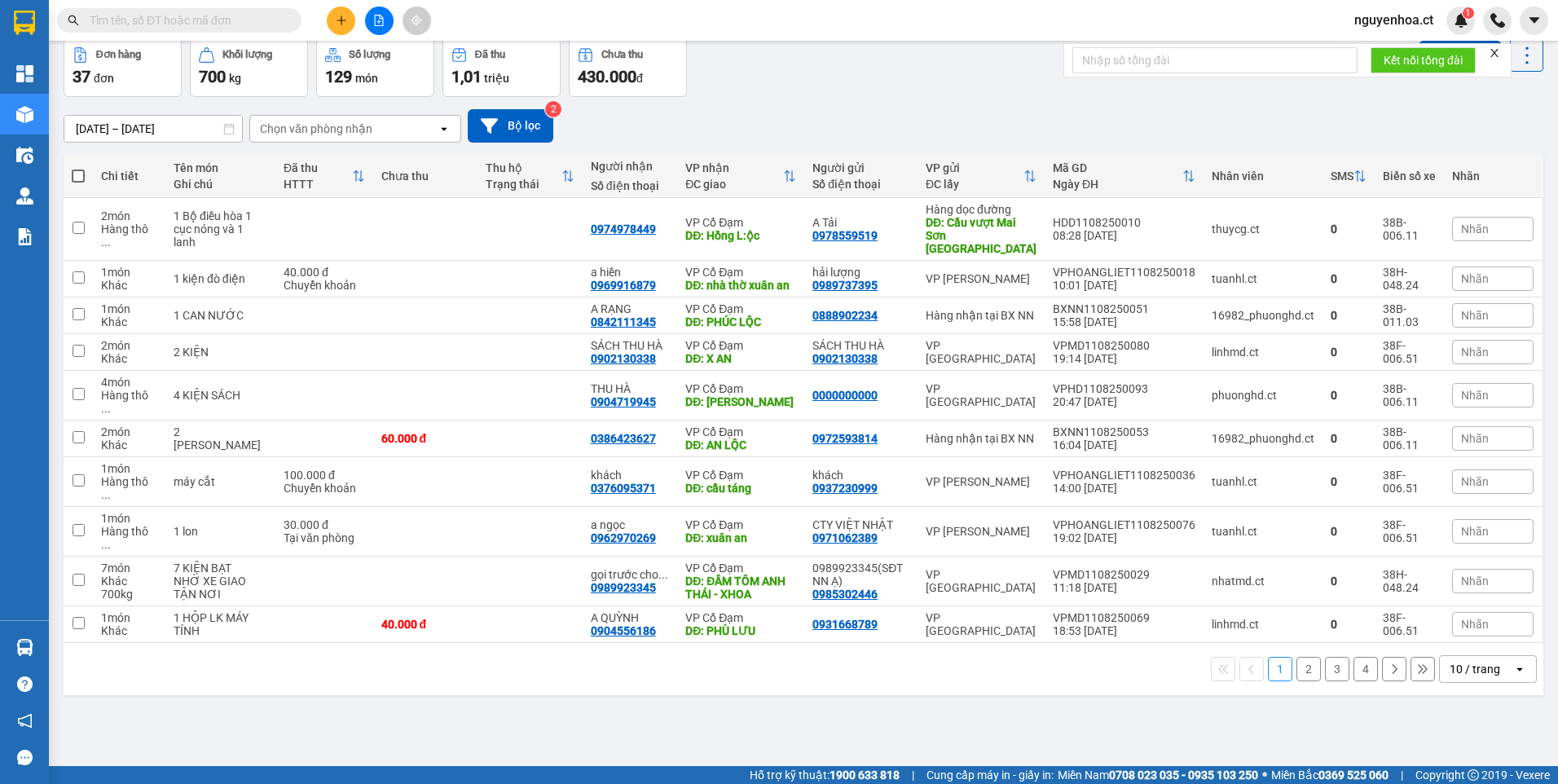
click at [1299, 657] on button "2" at bounding box center [1309, 669] width 24 height 24
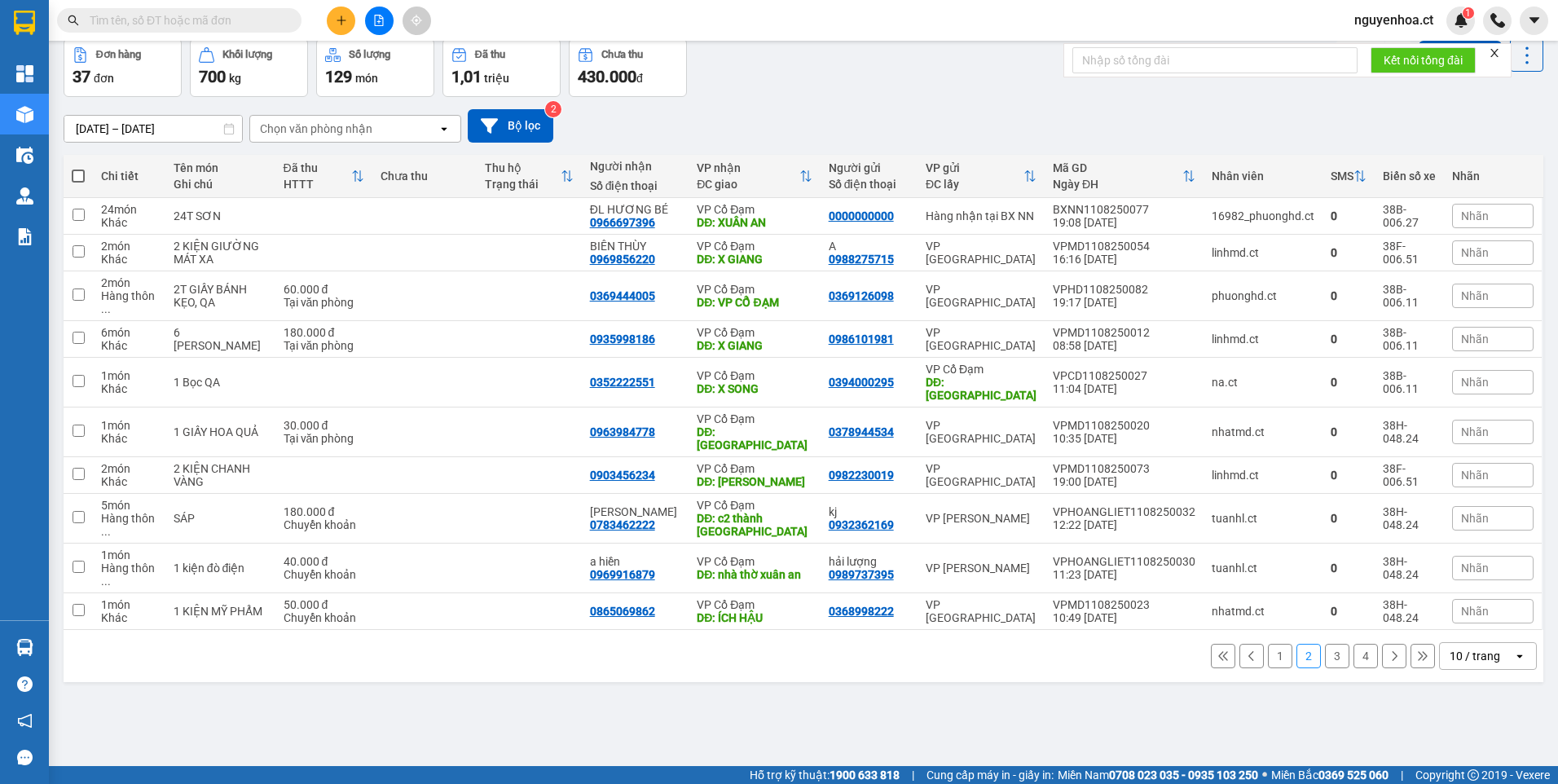
click at [1268, 644] on button "1" at bounding box center [1280, 656] width 24 height 24
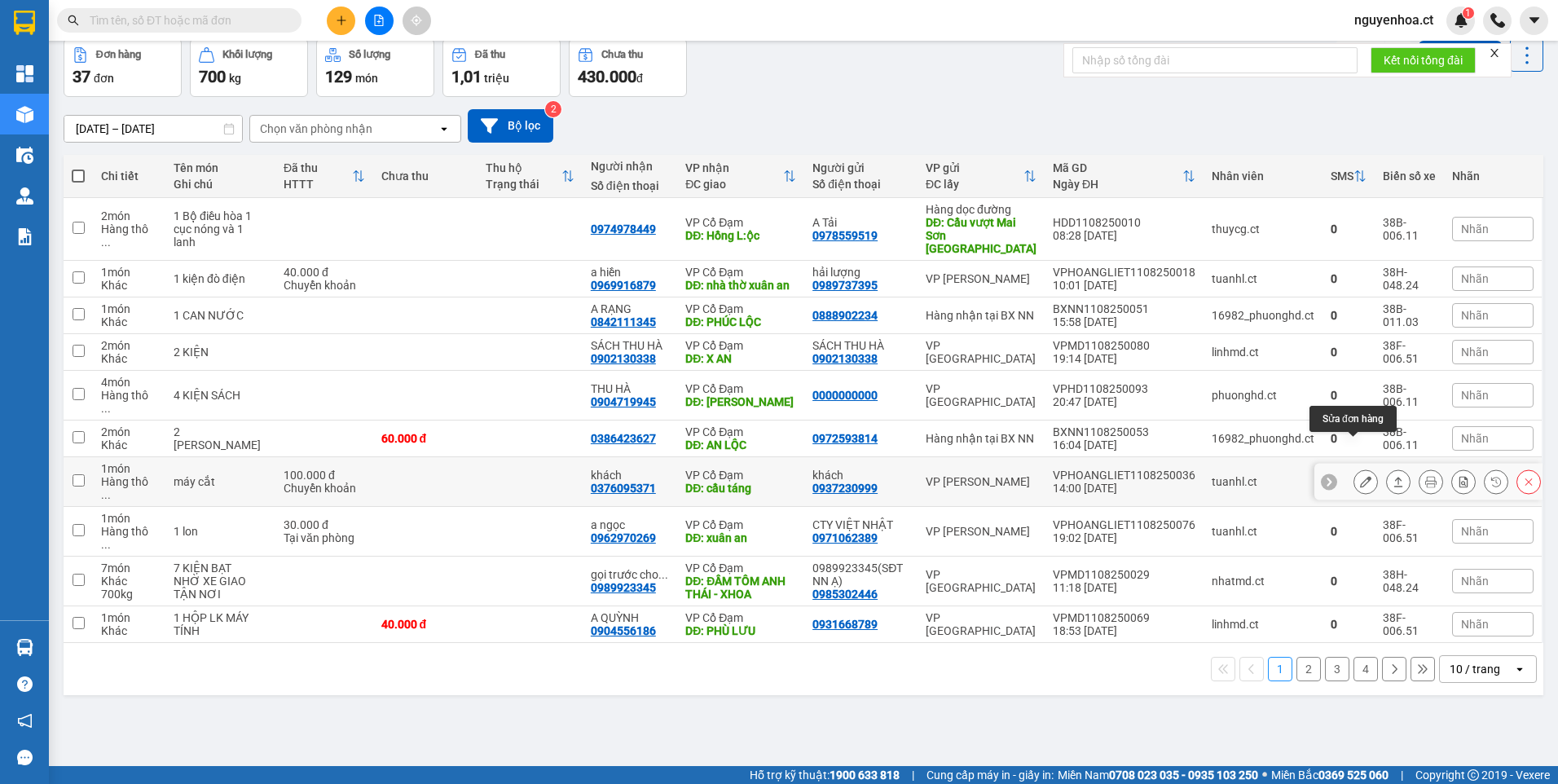
click at [1360, 476] on icon at bounding box center [1365, 481] width 11 height 11
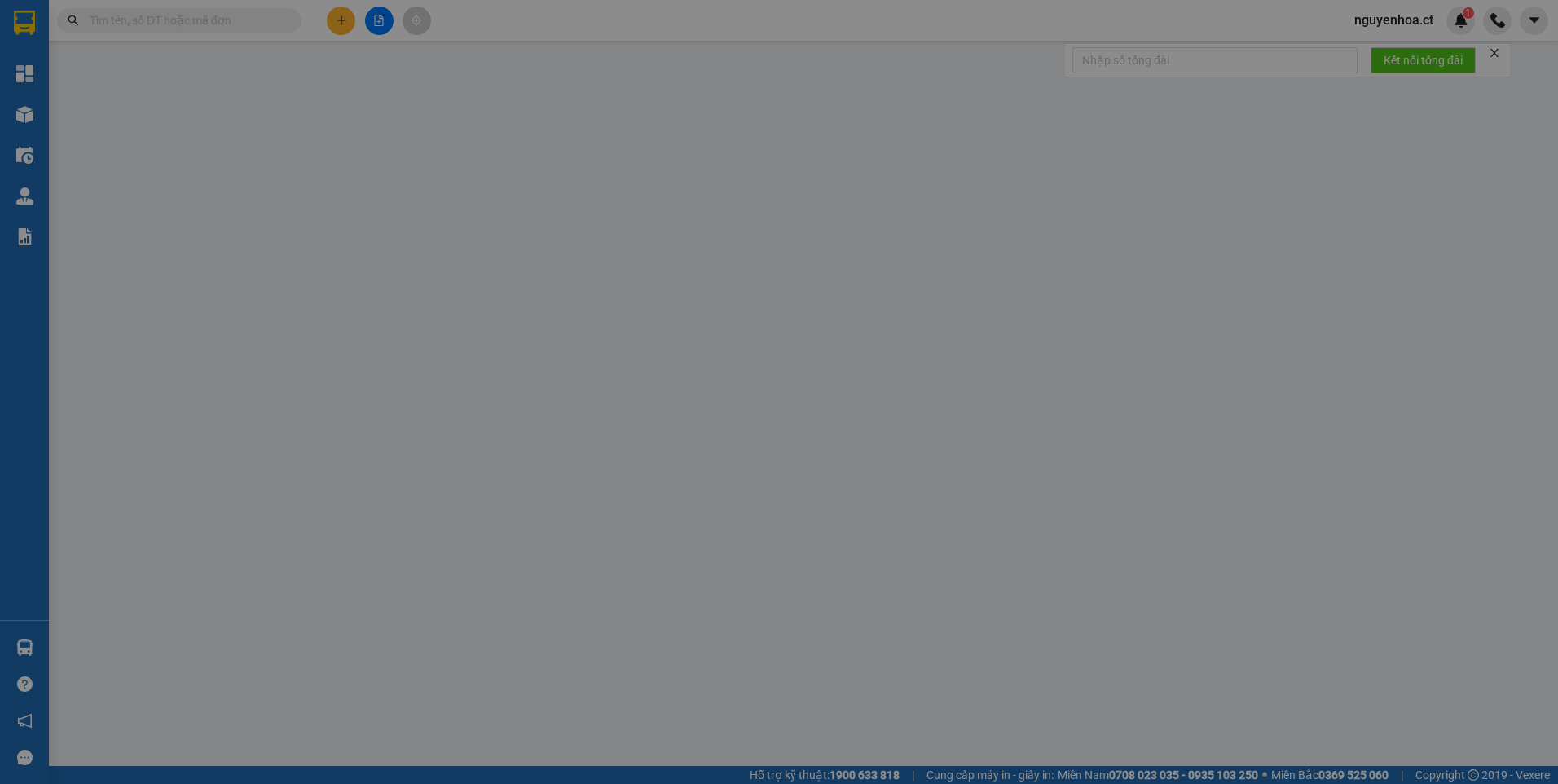
type input "0937230999"
type input "khách"
type input "0376095371"
type input "khách"
type input "cầu táng"
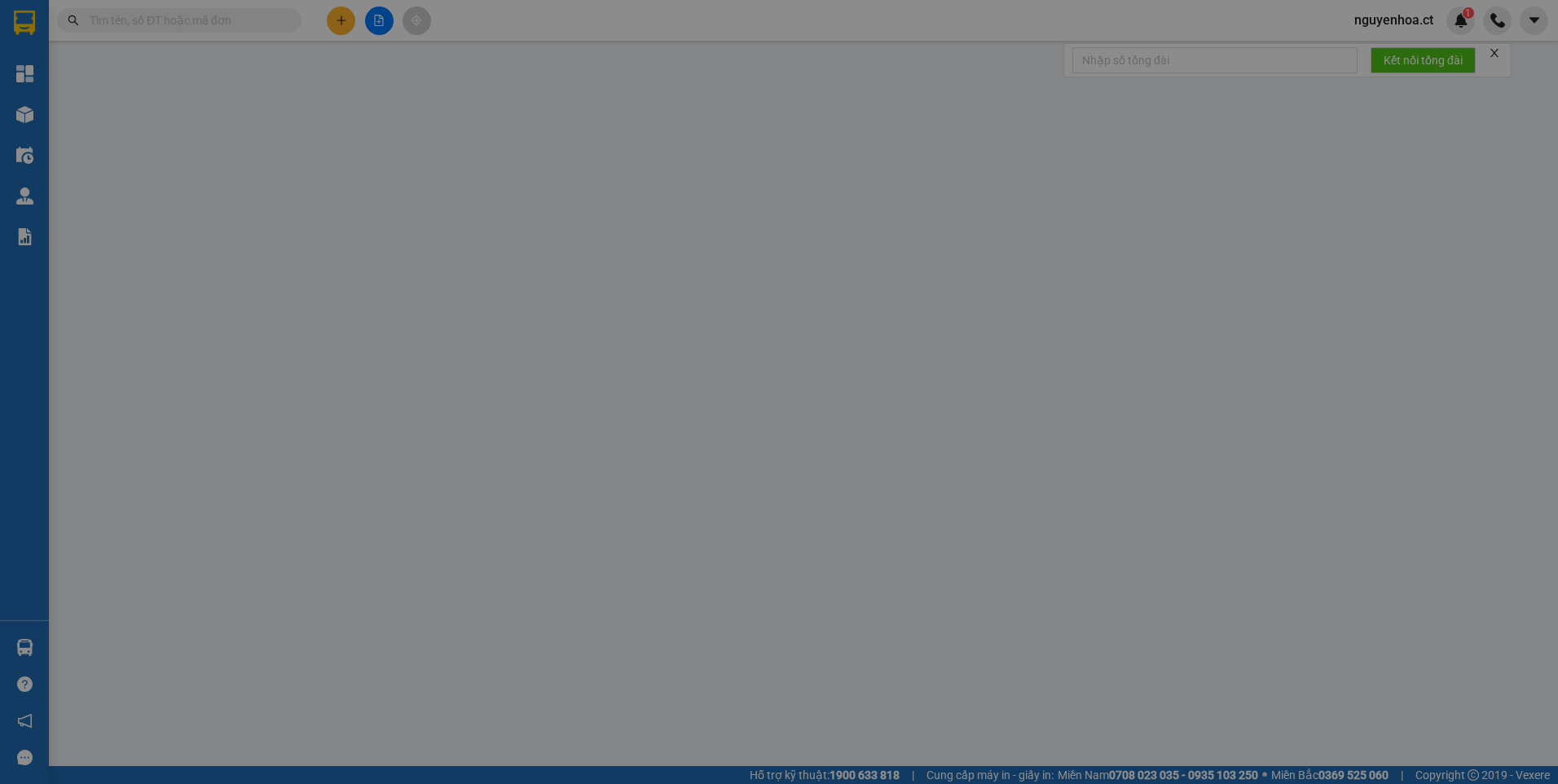
type input "100.000"
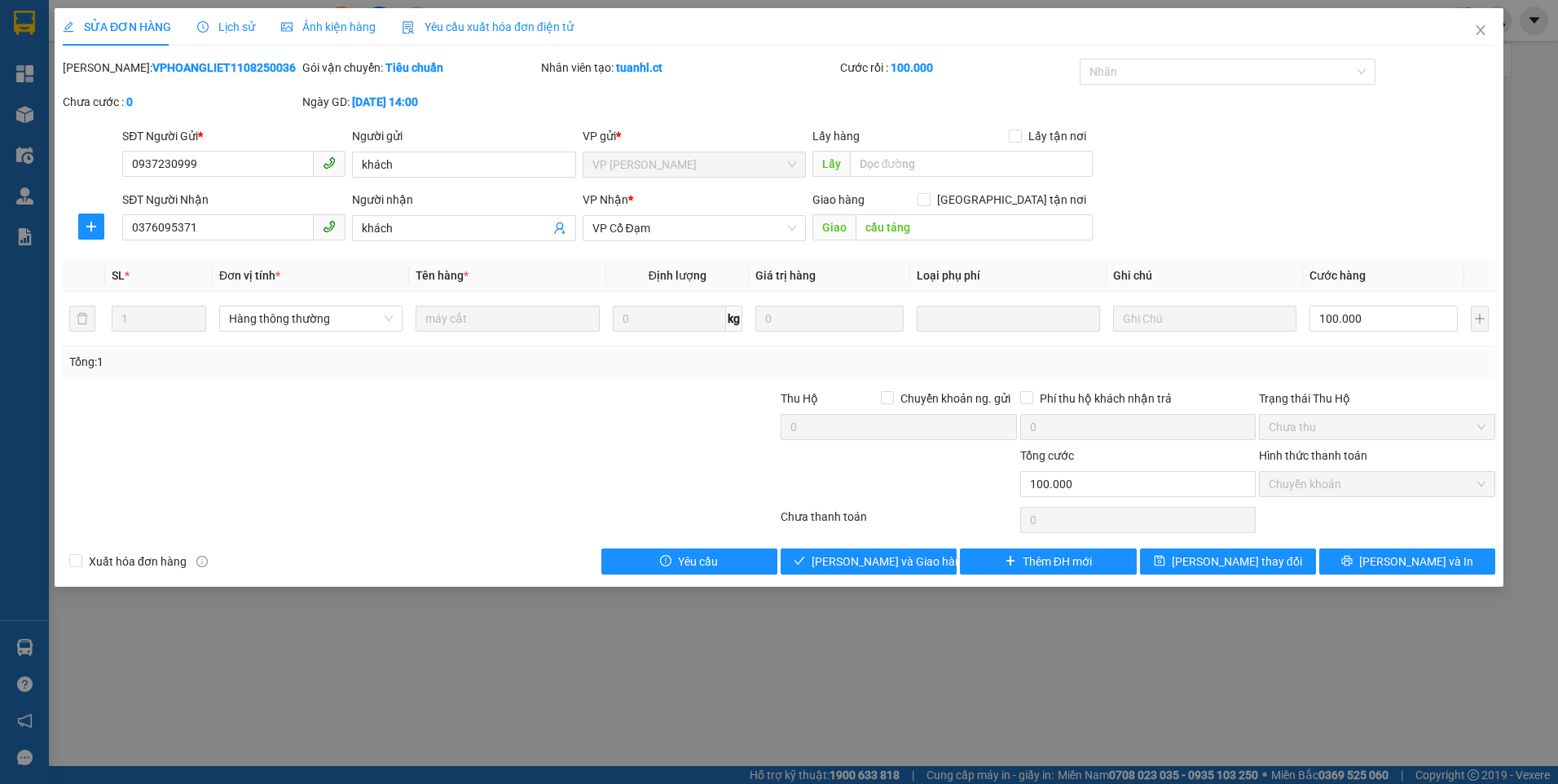
click at [246, 29] on span "Lịch sử" at bounding box center [226, 26] width 58 height 13
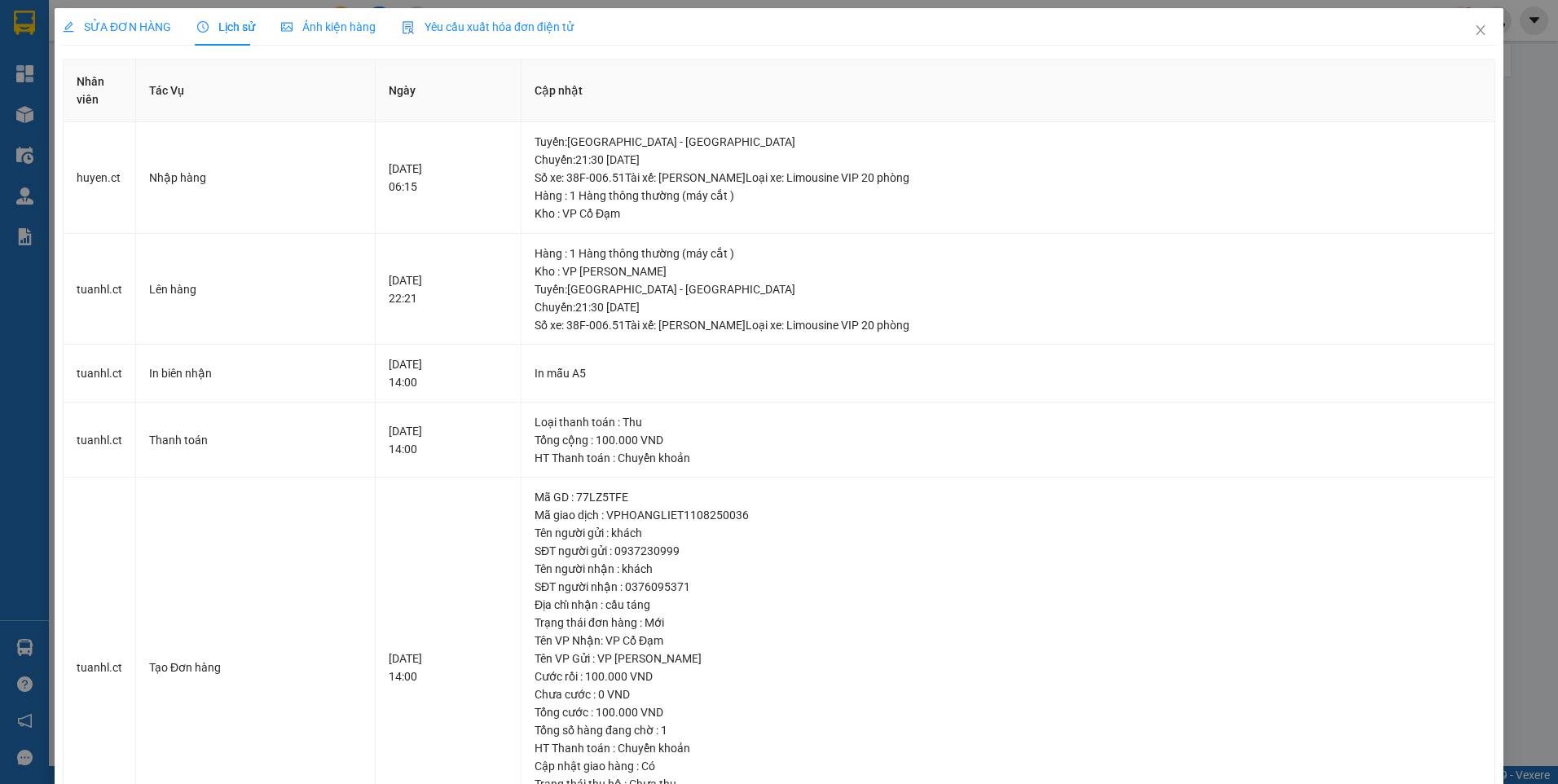
click at [126, 20] on span "SỬA ĐƠN HÀNG" at bounding box center [116, 26] width 108 height 13
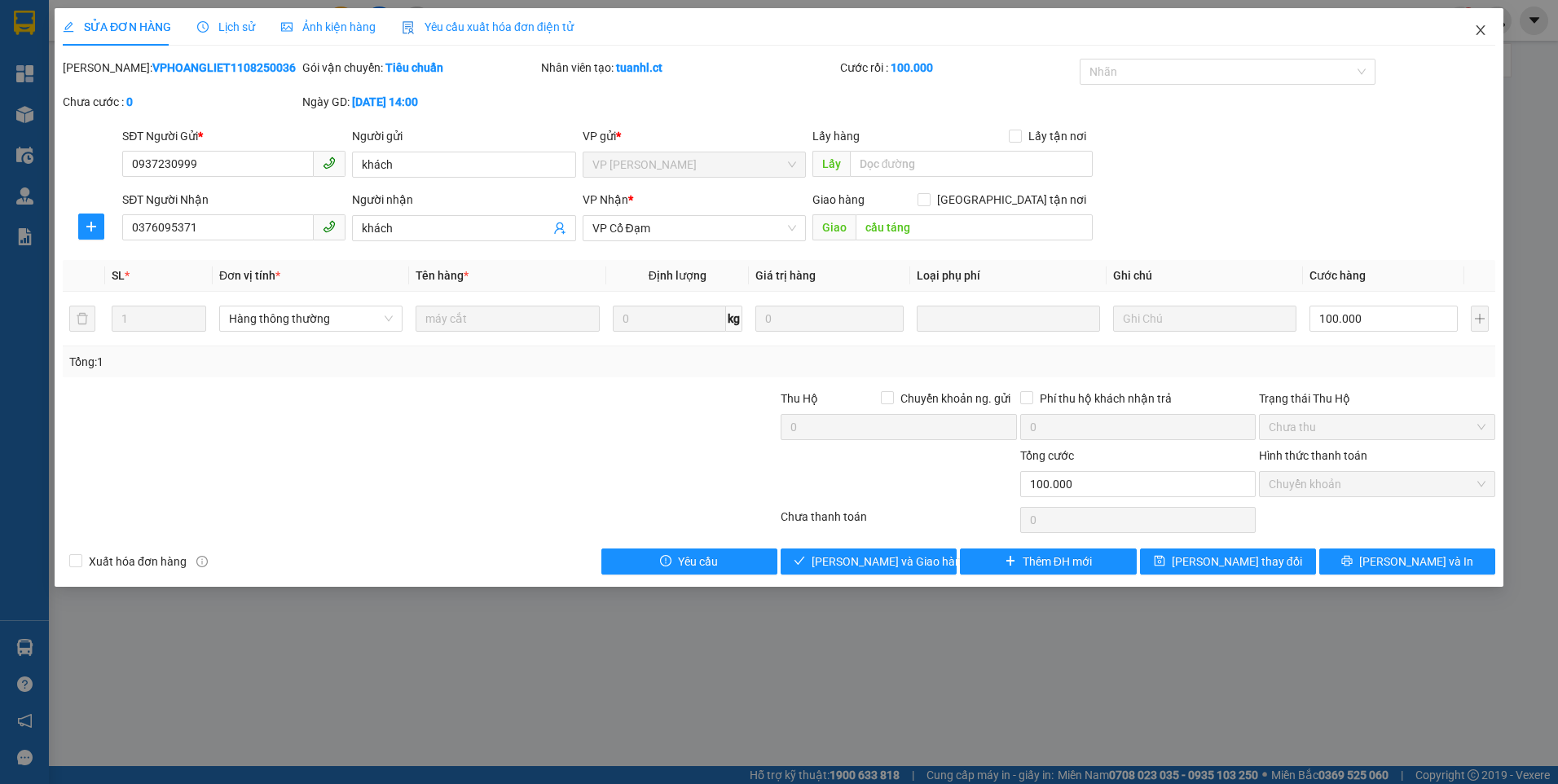
click at [1480, 26] on icon "close" at bounding box center [1480, 29] width 13 height 13
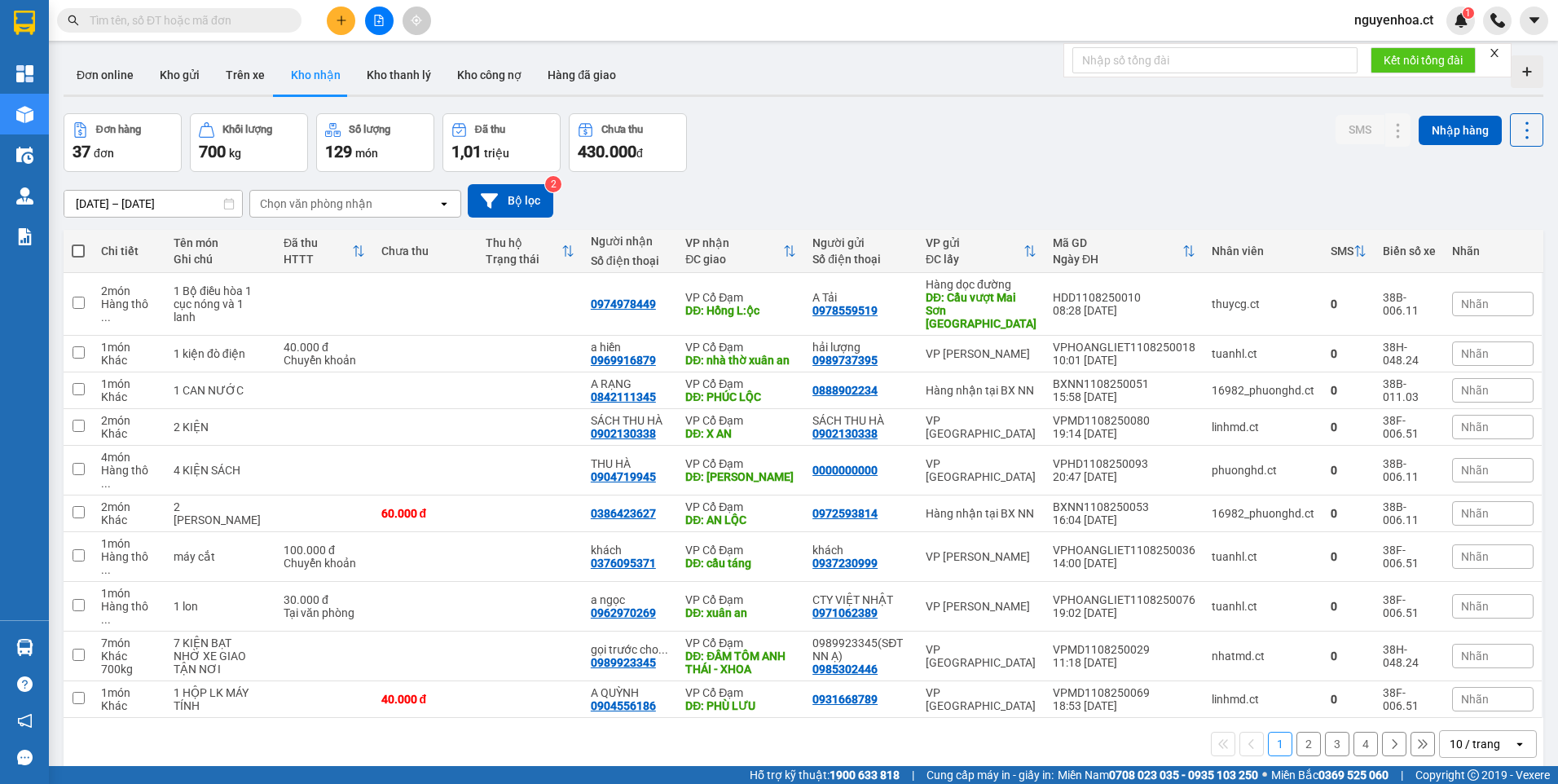
click at [239, 19] on input "text" at bounding box center [186, 20] width 193 height 18
click at [79, 549] on input "checkbox" at bounding box center [79, 555] width 12 height 12
checkbox input "true"
